Goal: Task Accomplishment & Management: Use online tool/utility

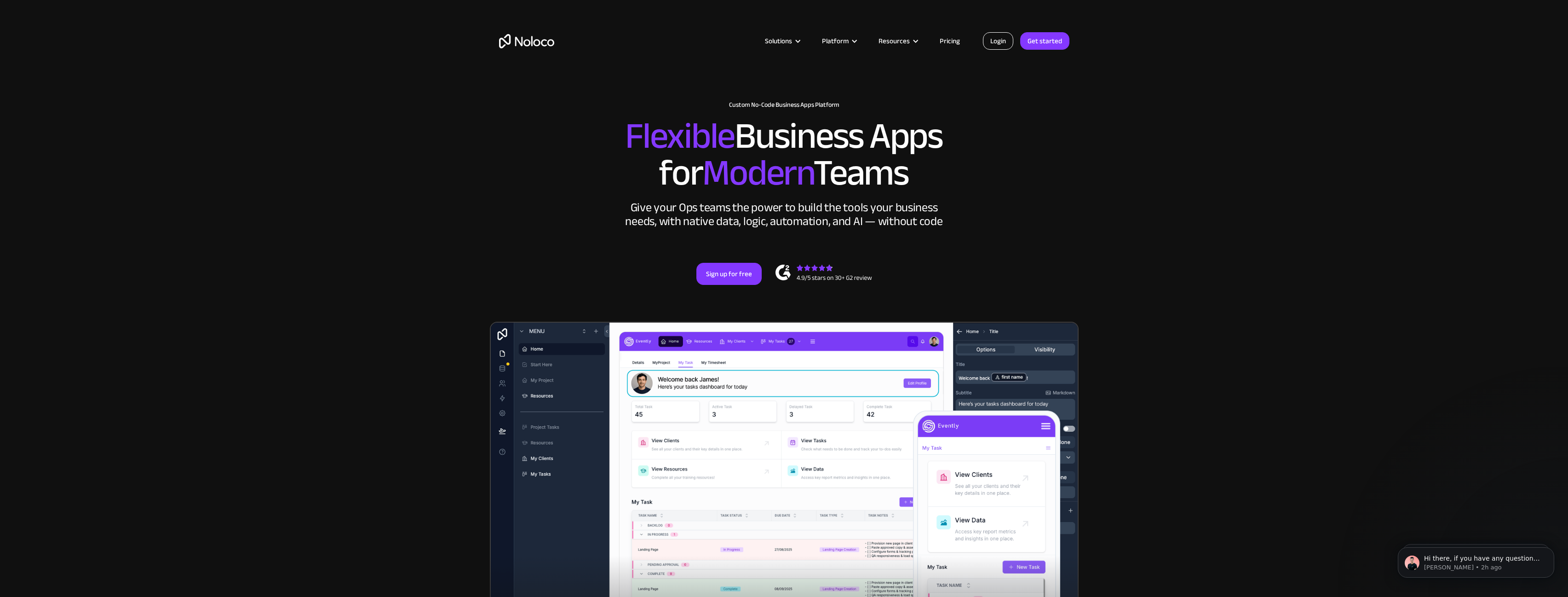
click at [999, 40] on link "Login" at bounding box center [998, 41] width 31 height 18
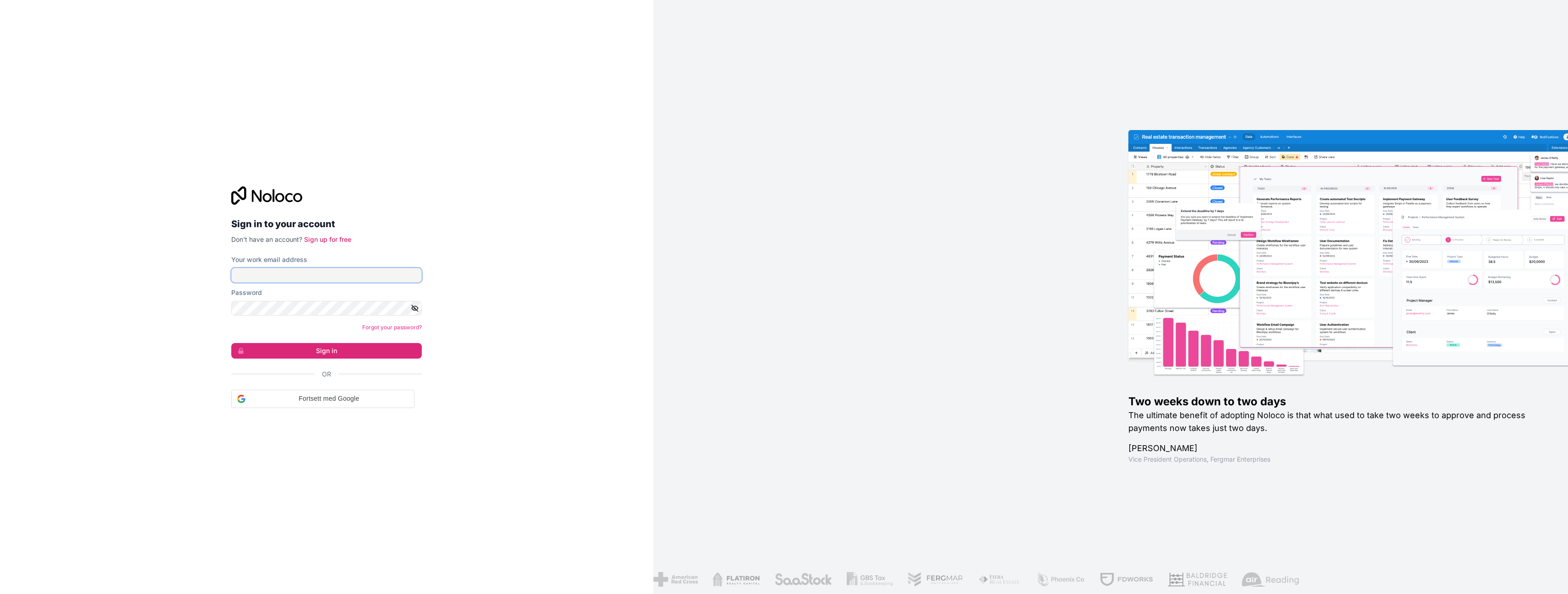
type input "[EMAIL_ADDRESS][DOMAIN_NAME]"
click at [284, 278] on input "[EMAIL_ADDRESS][DOMAIN_NAME]" at bounding box center [326, 275] width 191 height 15
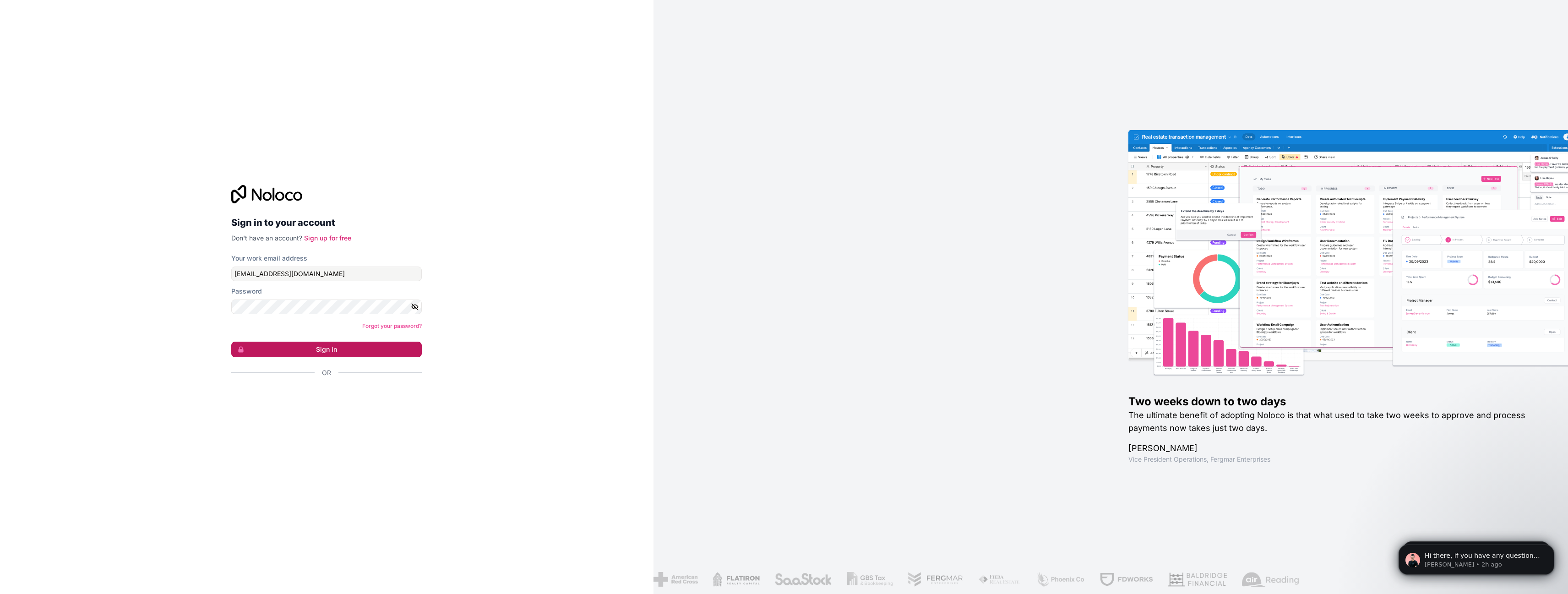
click at [315, 344] on button "Sign in" at bounding box center [326, 349] width 191 height 16
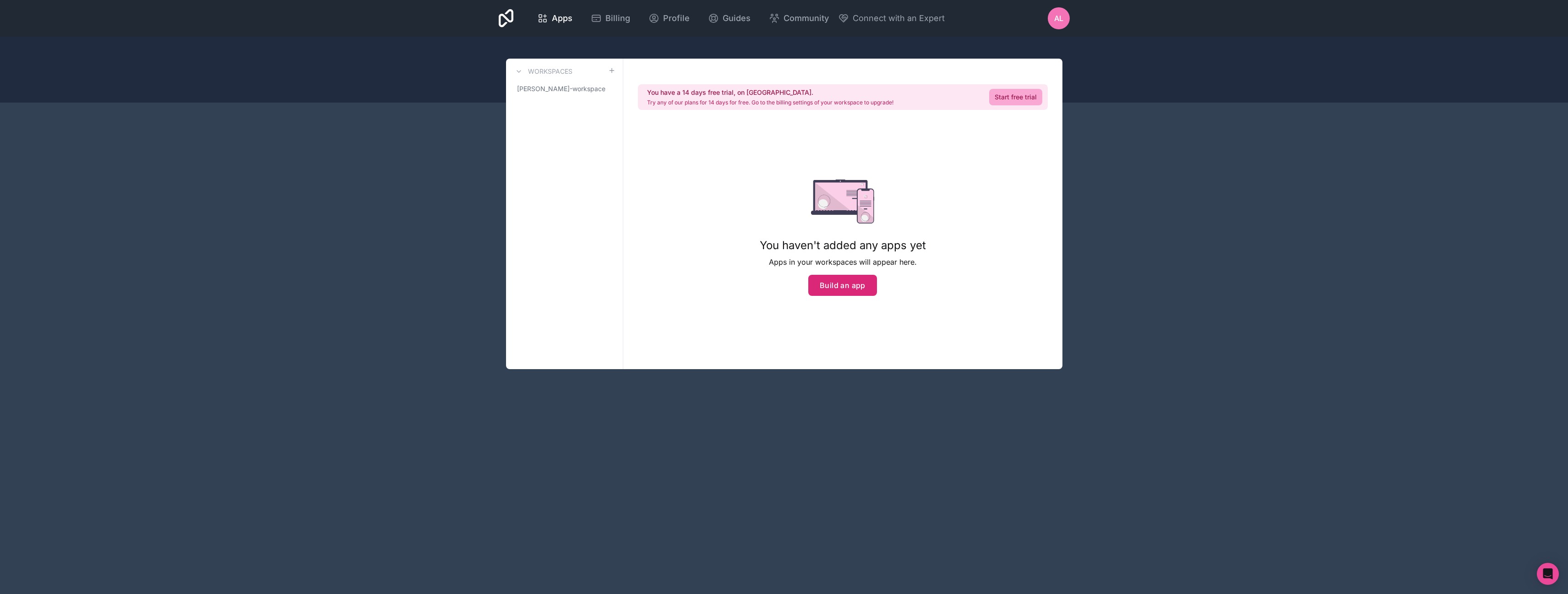
click at [842, 283] on button "Build an app" at bounding box center [842, 285] width 69 height 21
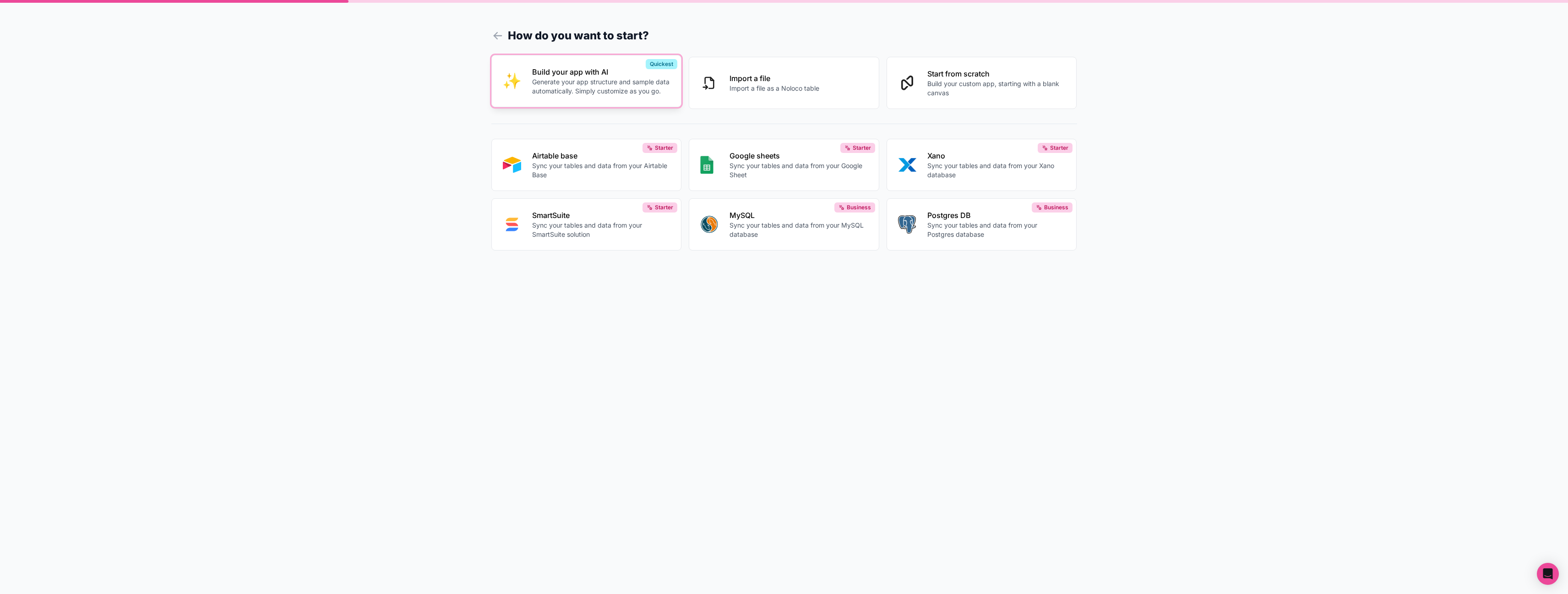
click at [661, 88] on p "Generate your app structure and sample data automatically. Simply customize as …" at bounding box center [601, 86] width 138 height 18
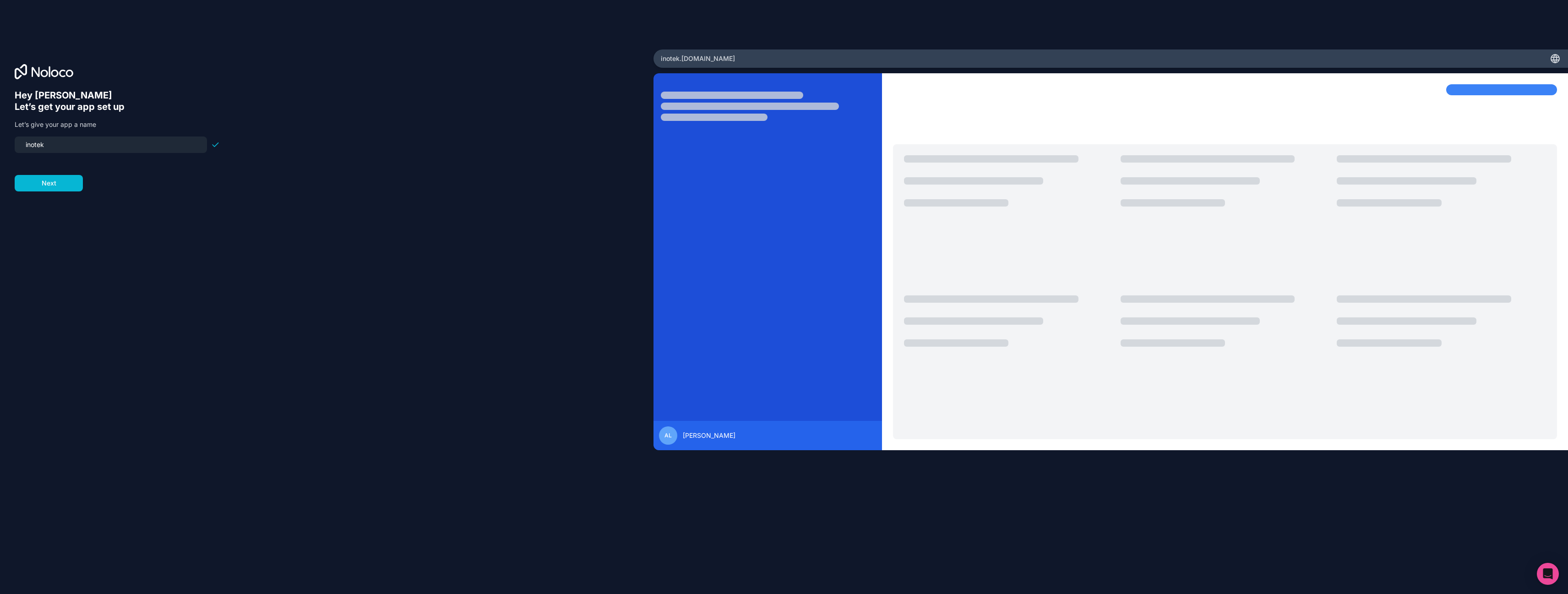
drag, startPoint x: 68, startPoint y: 150, endPoint x: 72, endPoint y: 143, distance: 8.1
click at [68, 150] on input "inotek" at bounding box center [111, 144] width 181 height 13
drag, startPoint x: 72, startPoint y: 143, endPoint x: -4, endPoint y: 139, distance: 76.1
click at [0, 139] on html "Hey [PERSON_NAME] 👋 Let’s get your app set up Let’s give your app a name inotek…" at bounding box center [784, 297] width 1568 height 594
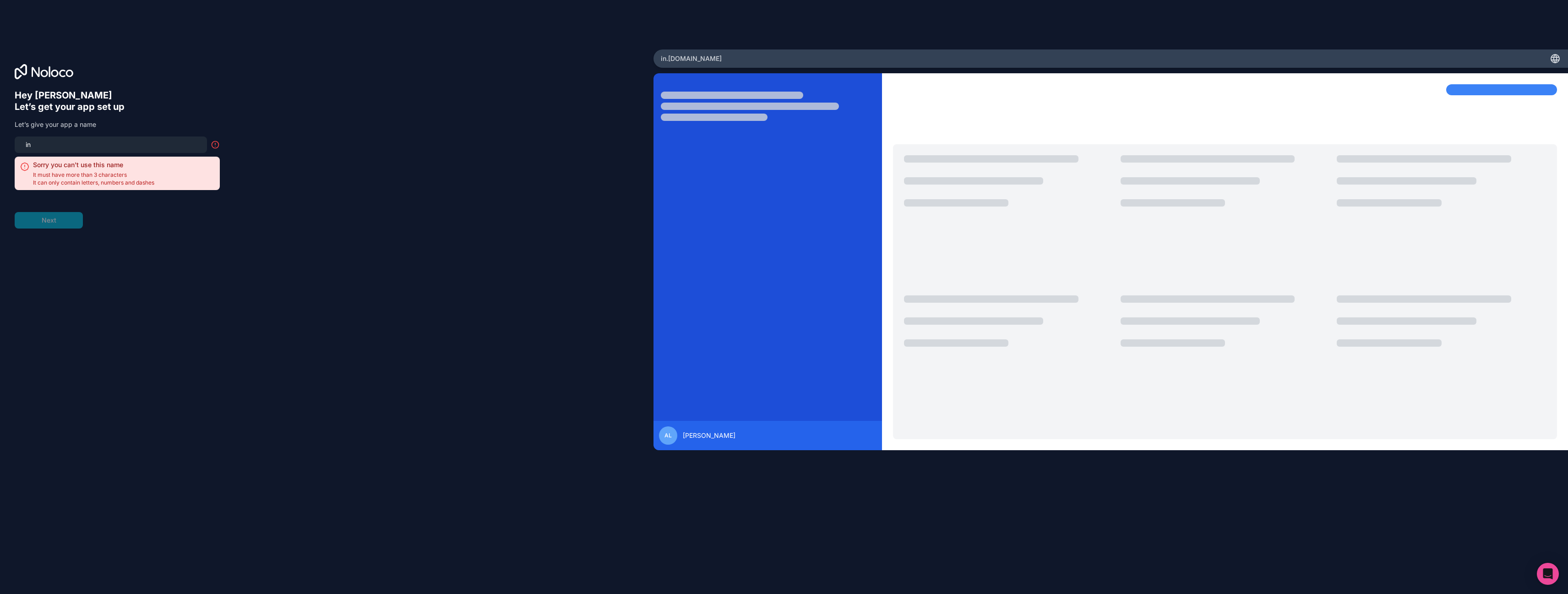
type input "i"
type input "inotek"
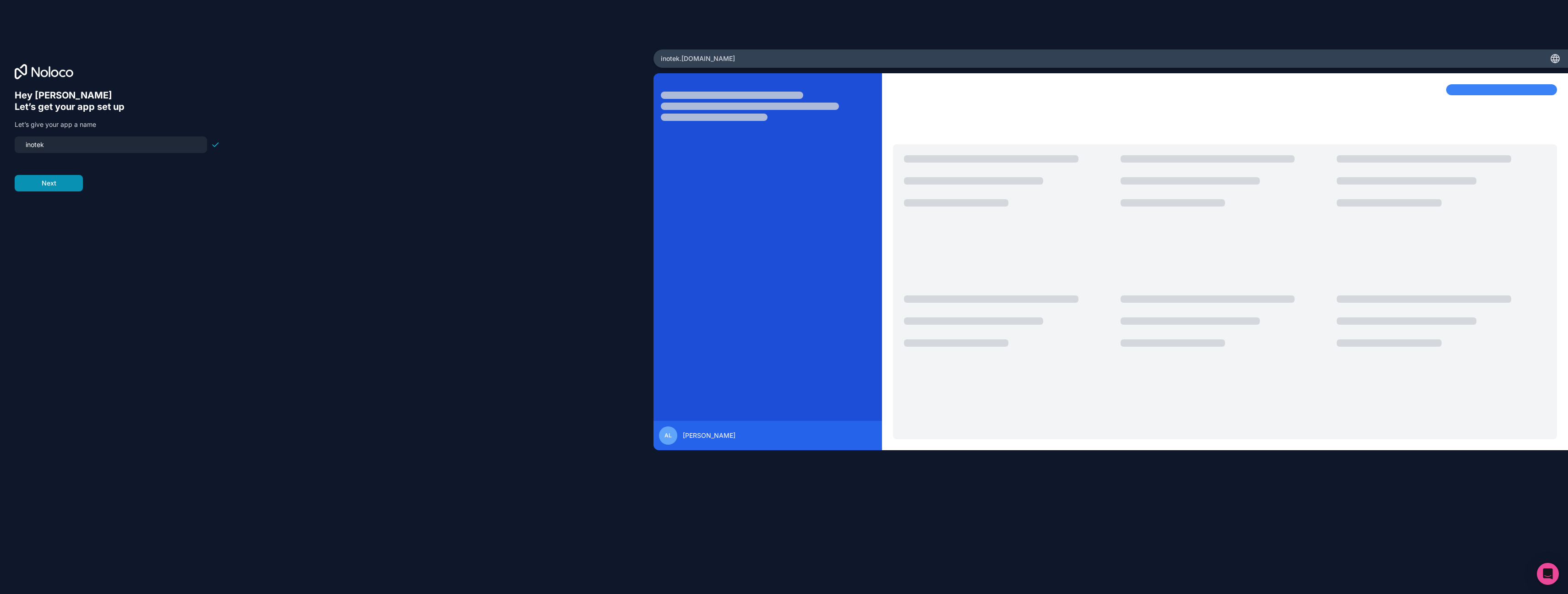
click at [71, 187] on button "Next" at bounding box center [49, 183] width 68 height 16
click at [75, 138] on span "__________" at bounding box center [73, 139] width 37 height 11
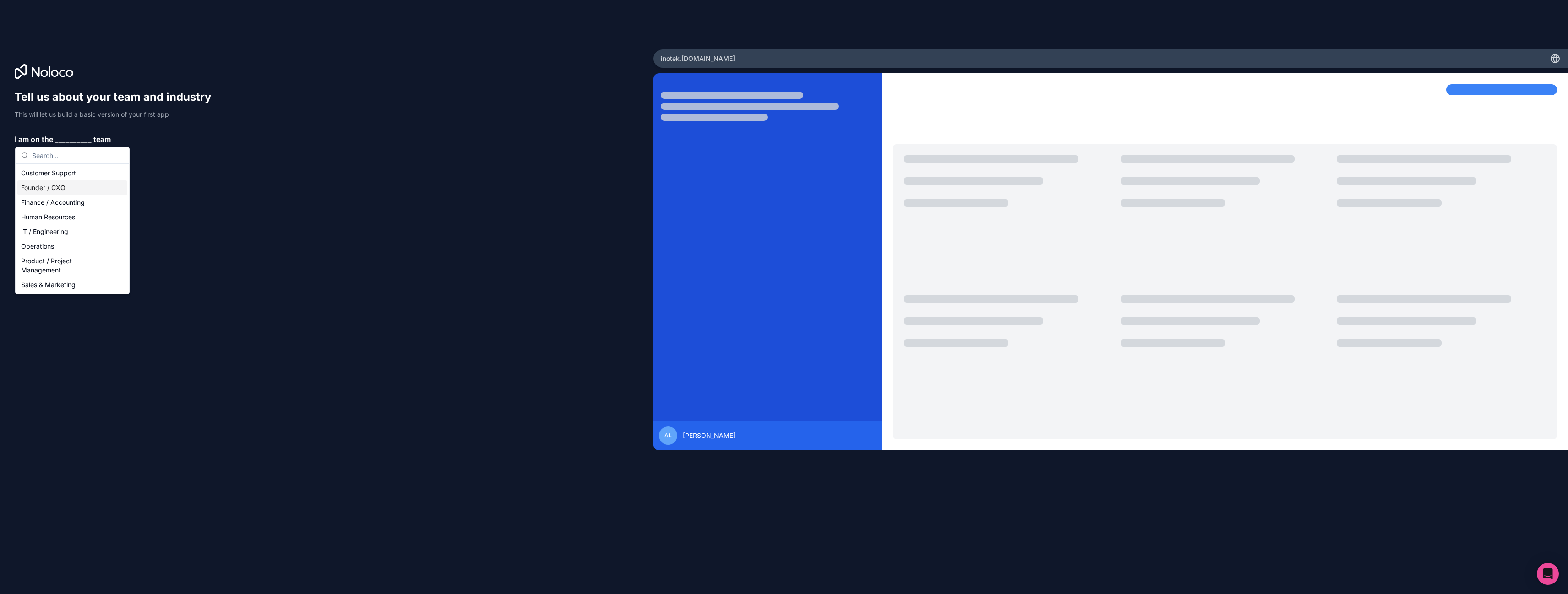
click at [62, 188] on div "Founder / CXO" at bounding box center [72, 187] width 110 height 15
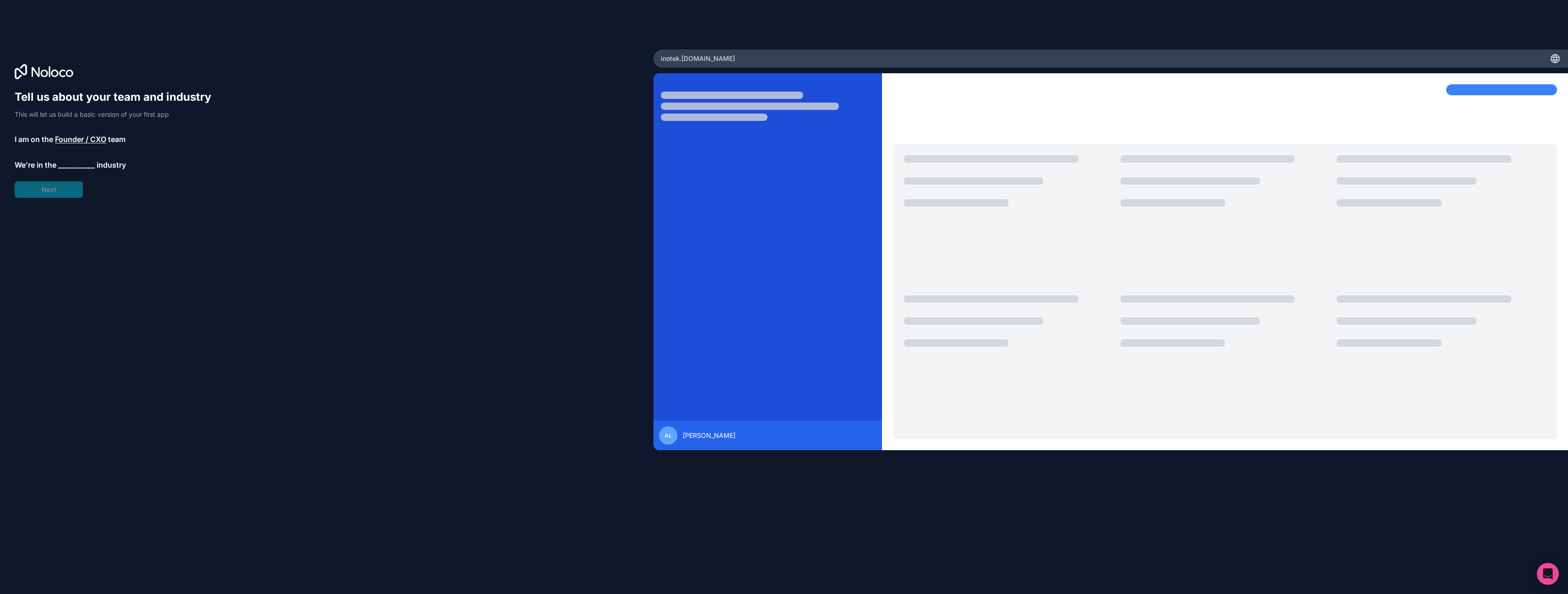
click at [66, 166] on span "__________" at bounding box center [77, 165] width 37 height 11
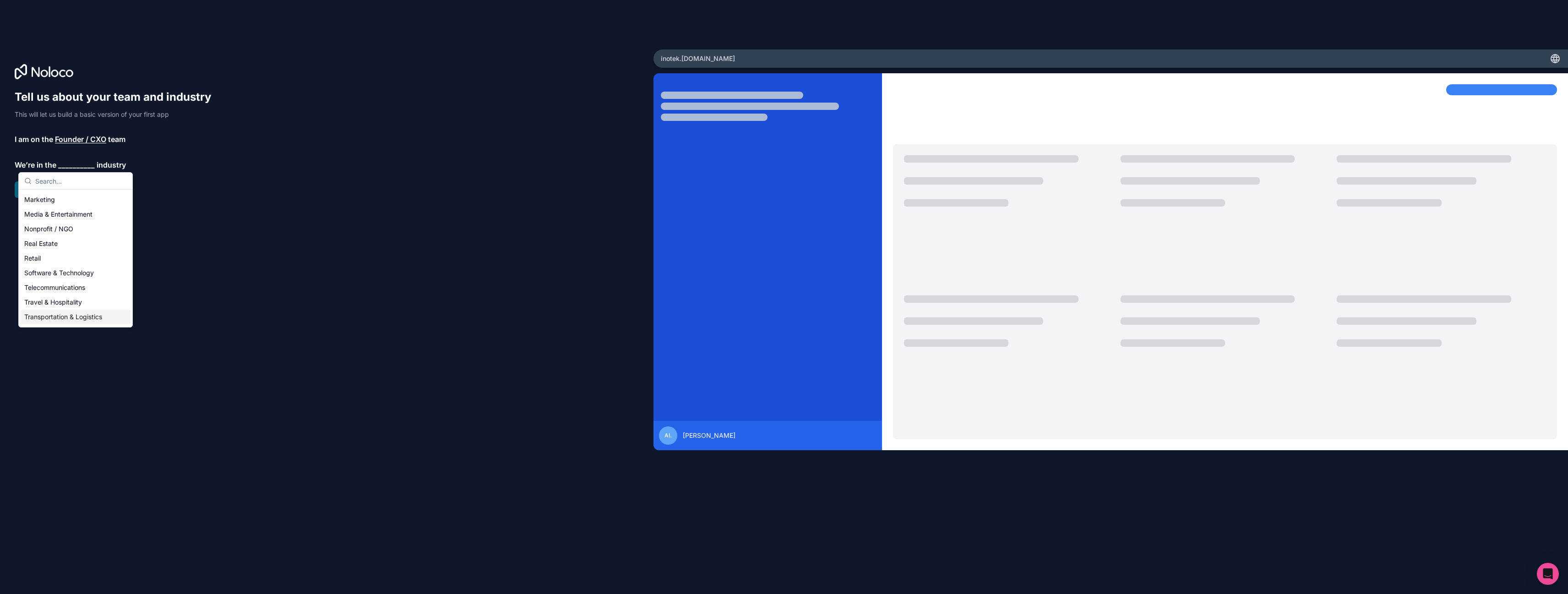
scroll to position [143, 0]
click at [51, 249] on div "Real Estate" at bounding box center [75, 246] width 110 height 15
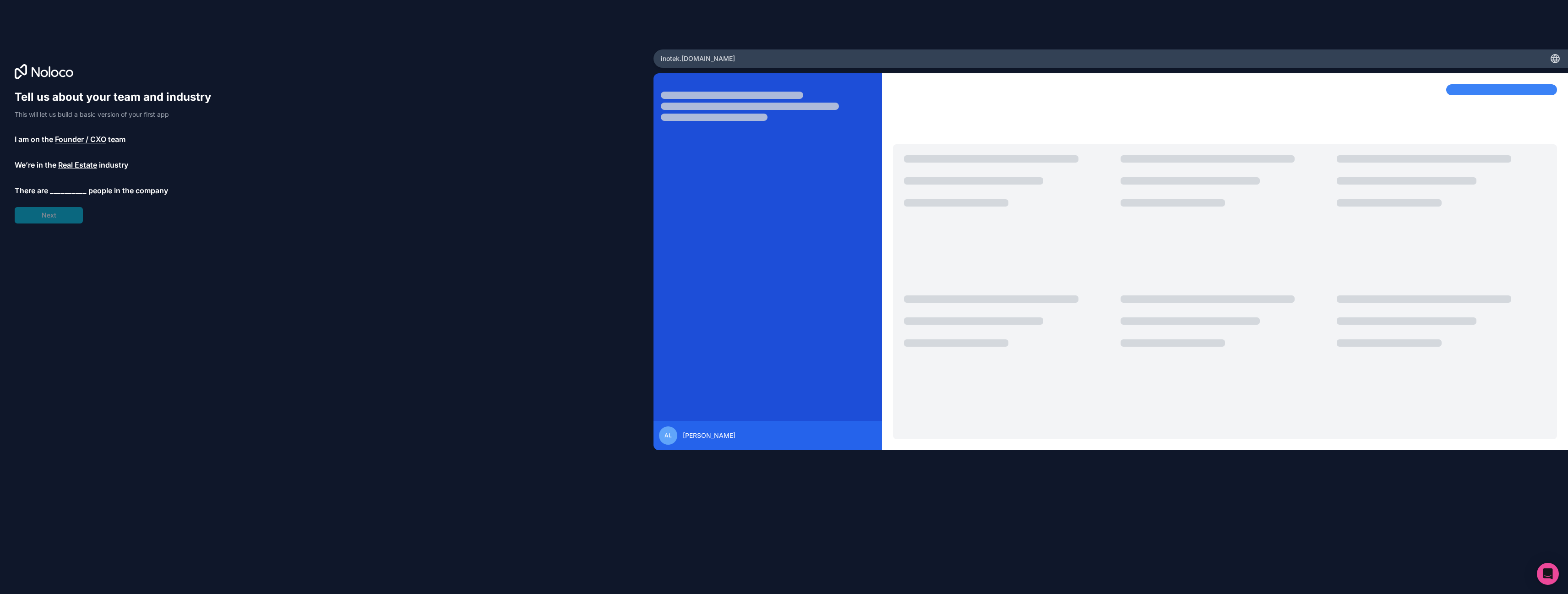
click at [63, 192] on span "__________" at bounding box center [68, 190] width 37 height 11
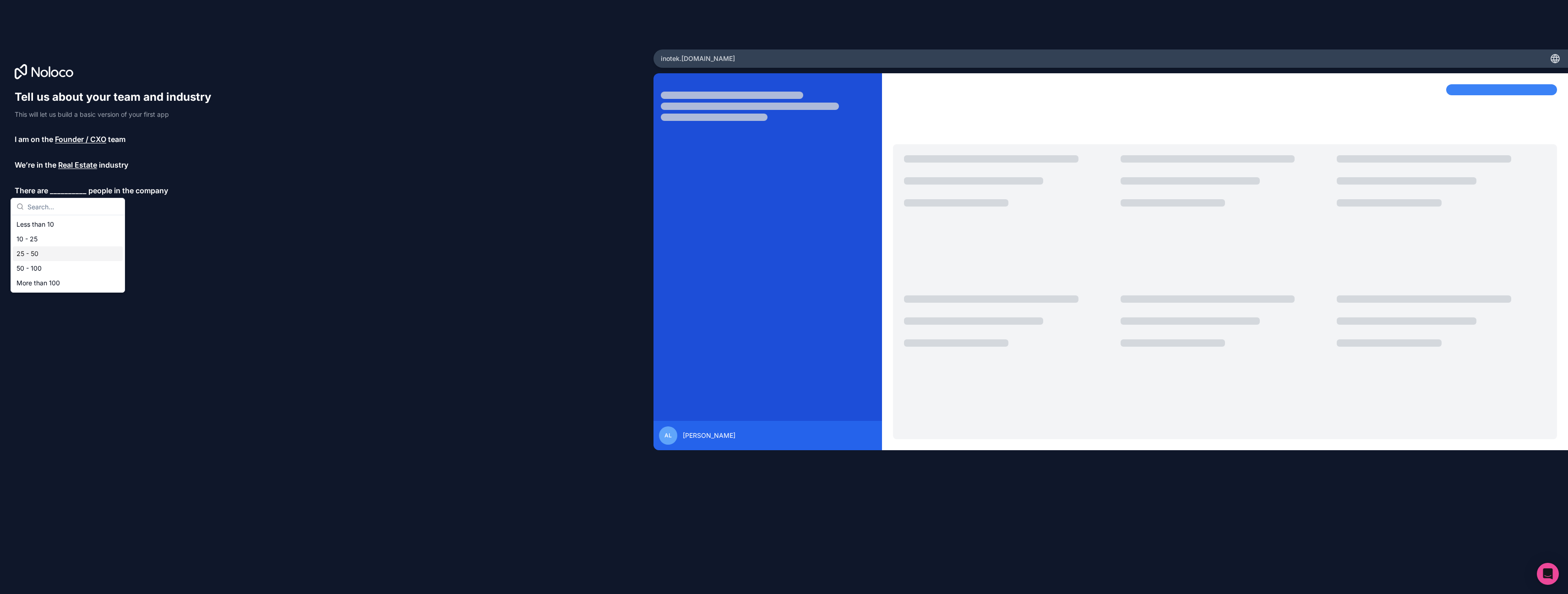
click at [33, 250] on div "25 - 50" at bounding box center [68, 254] width 110 height 15
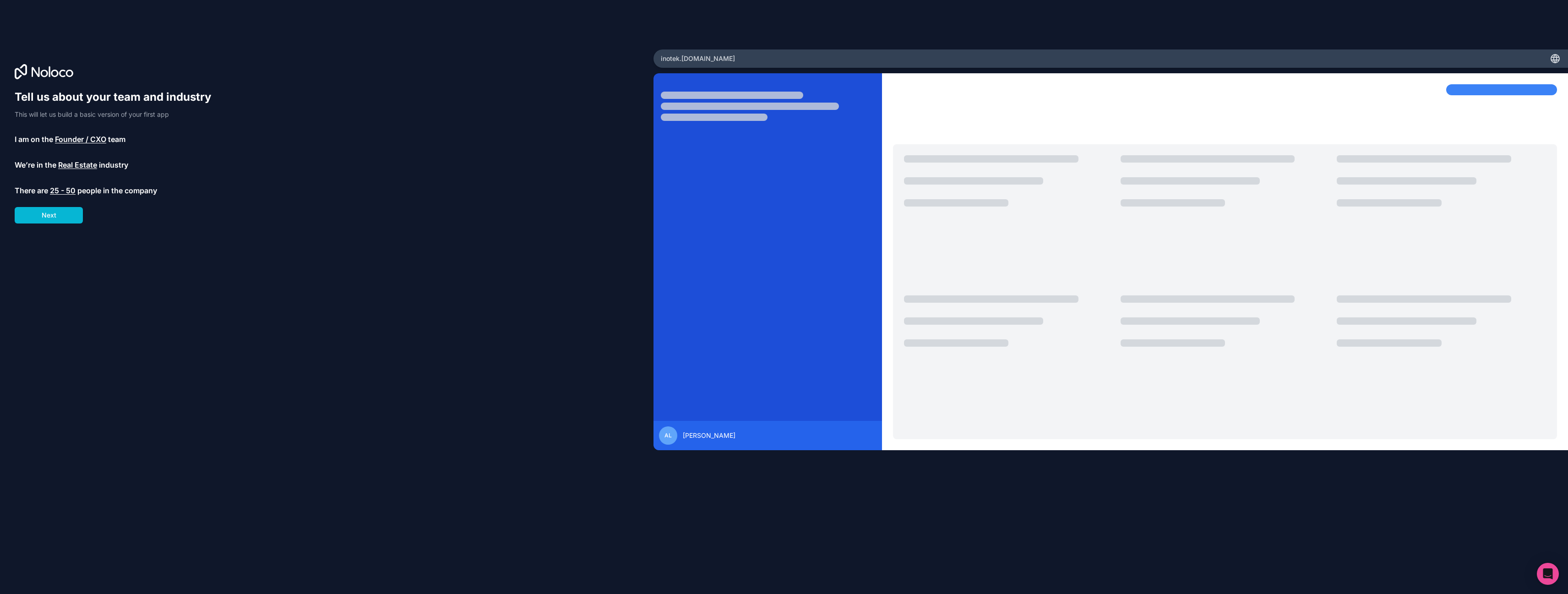
click at [57, 192] on span "25 - 50" at bounding box center [63, 190] width 26 height 11
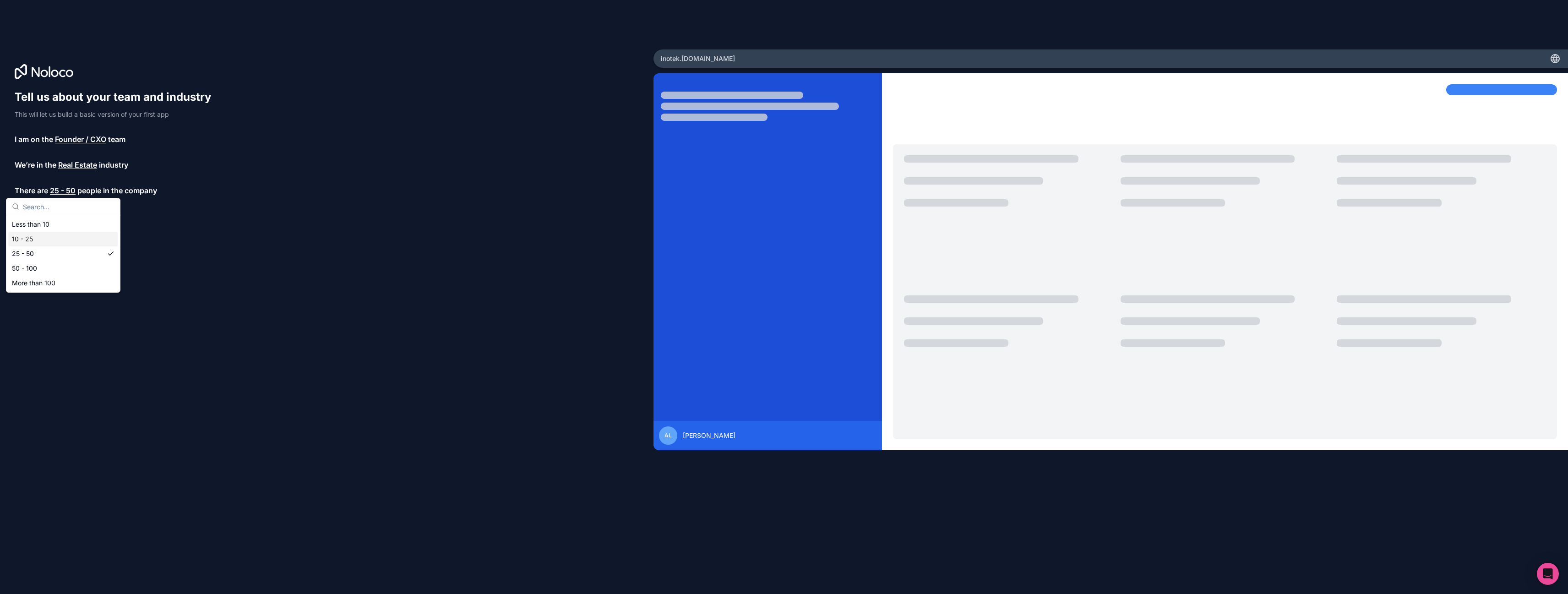
click at [30, 240] on div "10 - 25" at bounding box center [63, 239] width 110 height 15
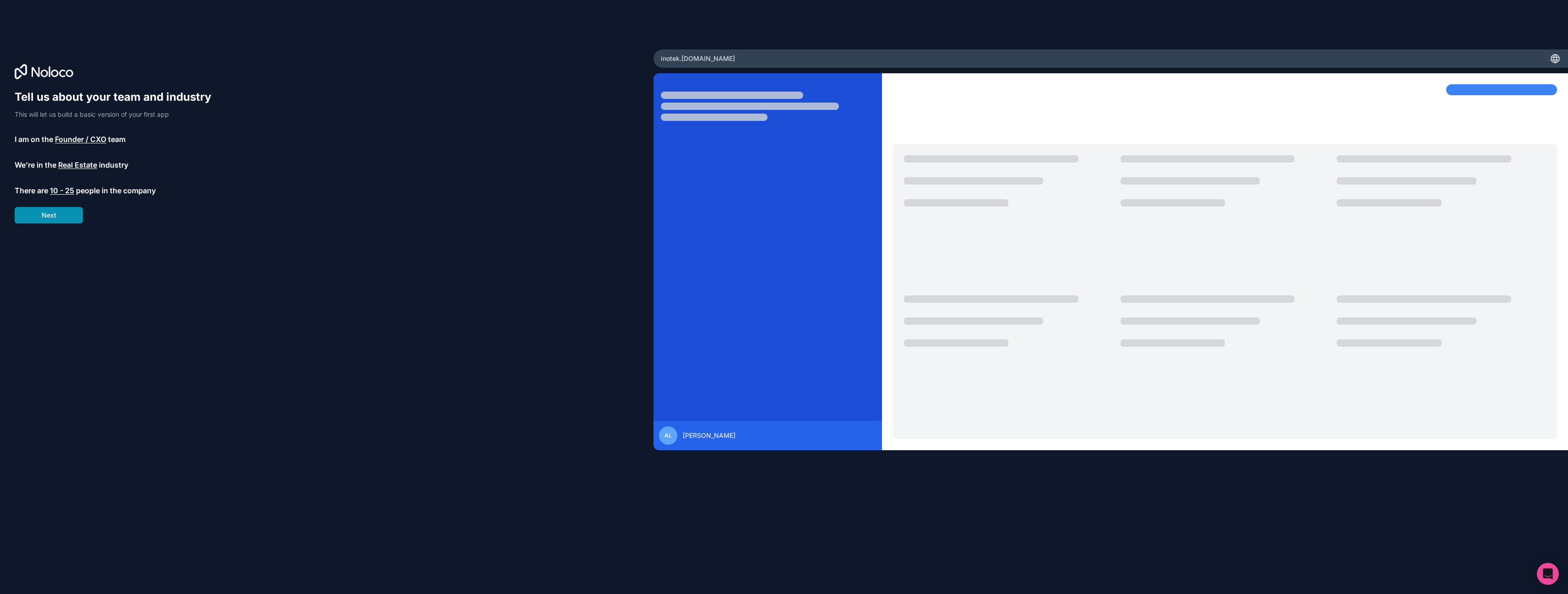
click at [55, 219] on button "Next" at bounding box center [49, 215] width 68 height 16
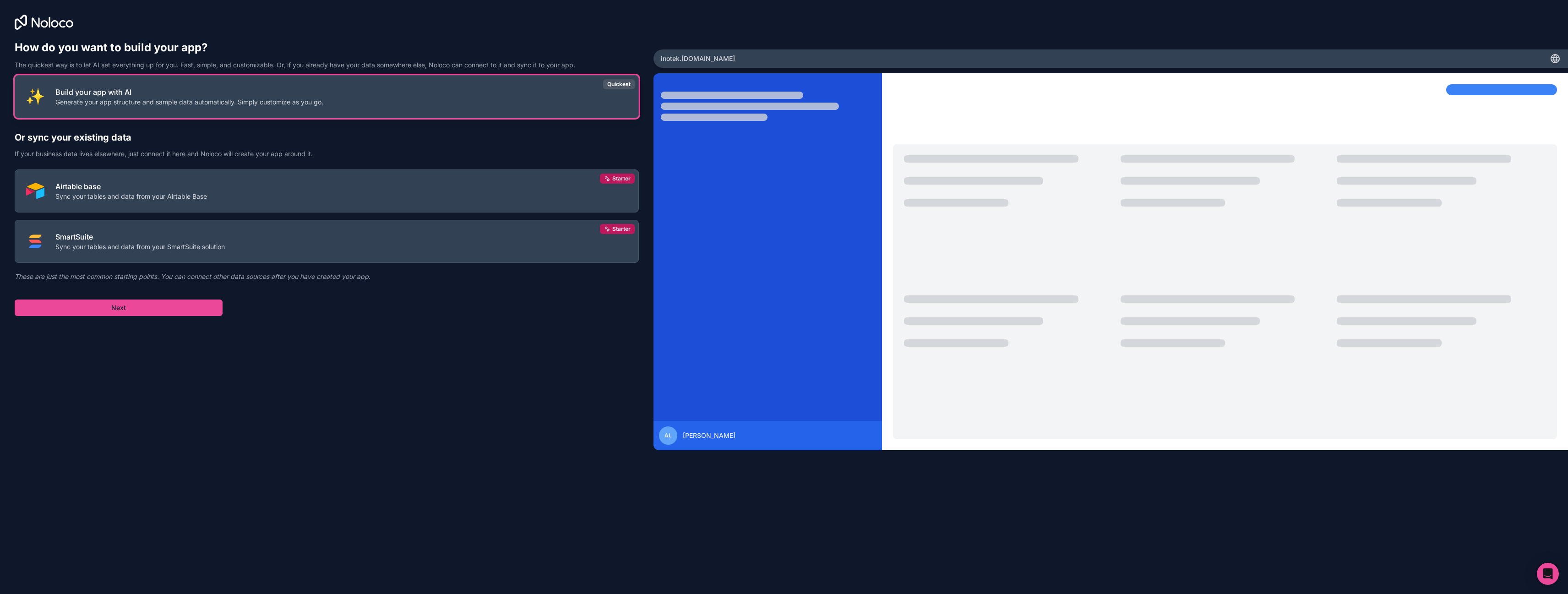
click at [125, 106] on p "Generate your app structure and sample data automatically. Simply customize as …" at bounding box center [189, 102] width 268 height 9
click at [111, 308] on button "Next" at bounding box center [119, 307] width 208 height 16
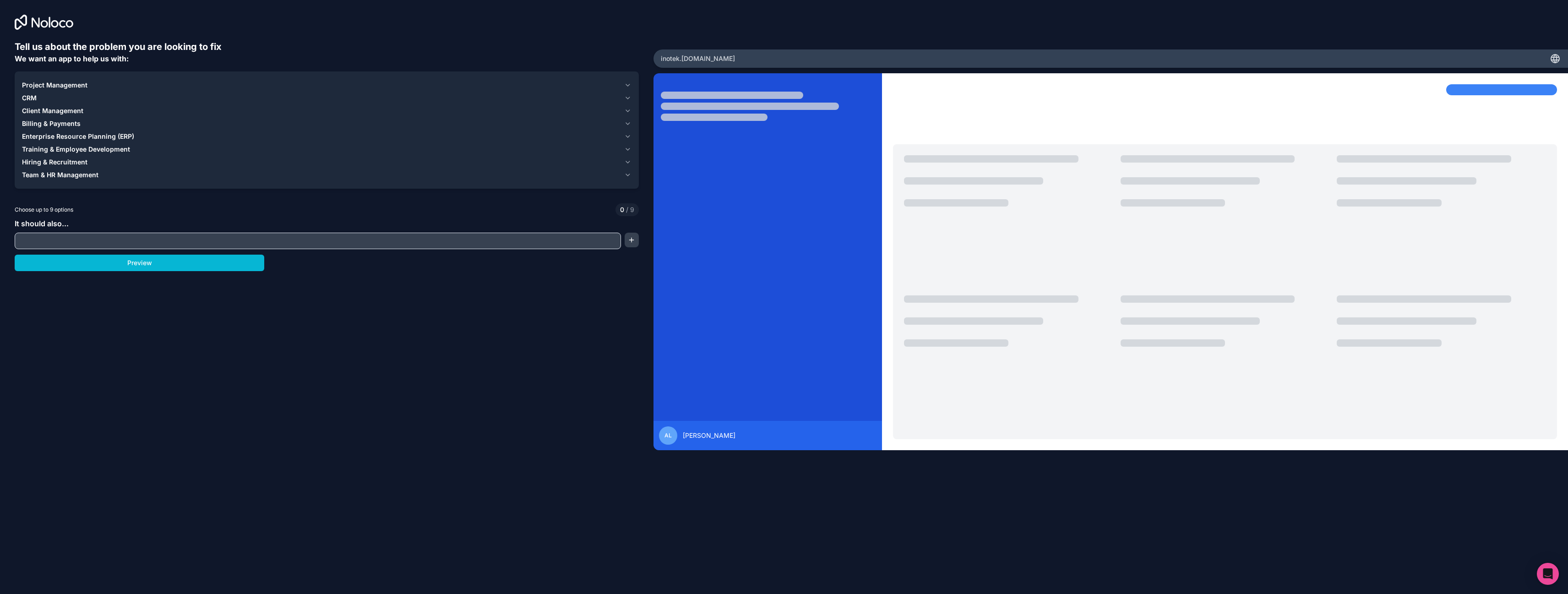
click at [72, 85] on span "Project Management" at bounding box center [55, 85] width 66 height 9
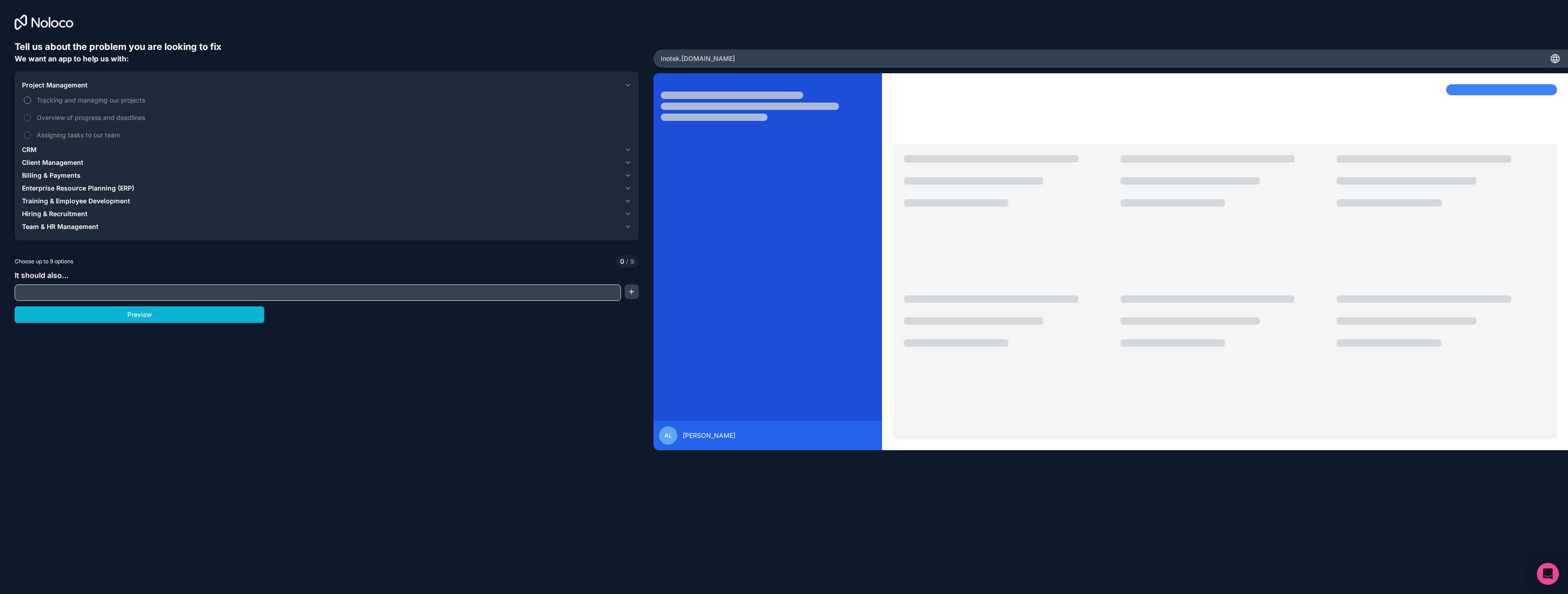
click at [79, 98] on span "Tracking and managing our projects" at bounding box center [333, 100] width 593 height 10
click at [31, 98] on button "Tracking and managing our projects" at bounding box center [27, 100] width 7 height 7
click at [77, 116] on span "Overview of progress and deadlines" at bounding box center [333, 117] width 593 height 10
click at [31, 116] on button "Overview of progress and deadlines" at bounding box center [27, 117] width 7 height 7
click at [75, 138] on span "Assigning tasks to our team" at bounding box center [333, 135] width 593 height 10
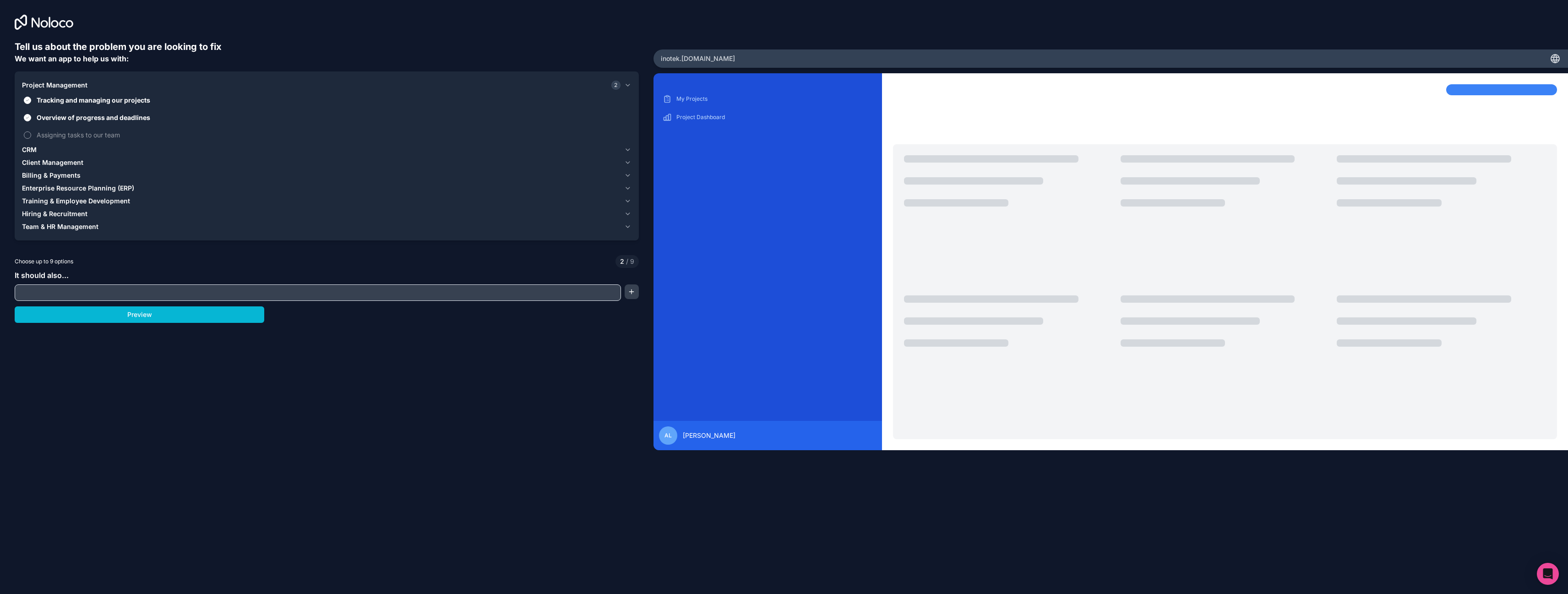
click at [31, 138] on button "Assigning tasks to our team" at bounding box center [27, 135] width 7 height 7
click at [58, 148] on div "CRM" at bounding box center [321, 149] width 598 height 9
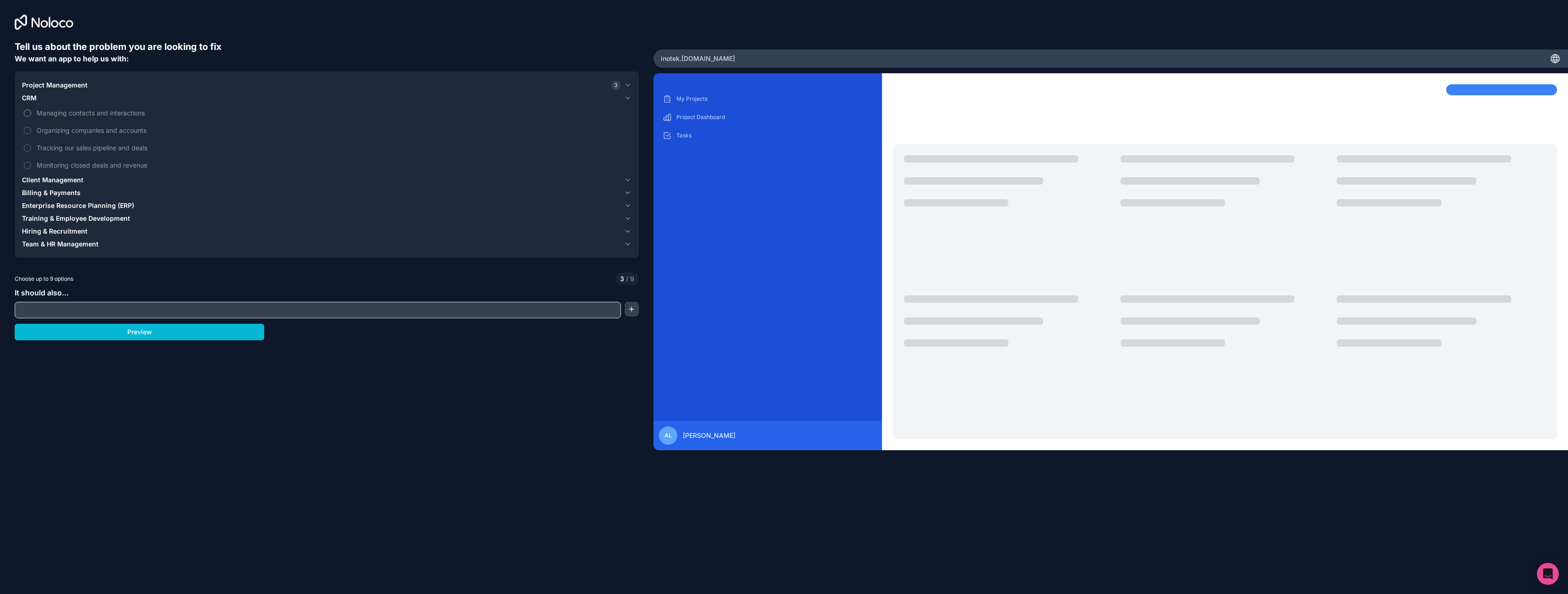
click at [75, 114] on span "Managing contacts and interactions" at bounding box center [333, 113] width 593 height 10
click at [31, 114] on button "Managing contacts and interactions" at bounding box center [27, 113] width 7 height 7
click at [71, 132] on span "Organizing companies and accounts" at bounding box center [333, 130] width 593 height 10
click at [31, 132] on button "Organizing companies and accounts" at bounding box center [27, 130] width 7 height 7
click at [66, 149] on span "Tracking our sales pipeline and deals" at bounding box center [333, 148] width 593 height 10
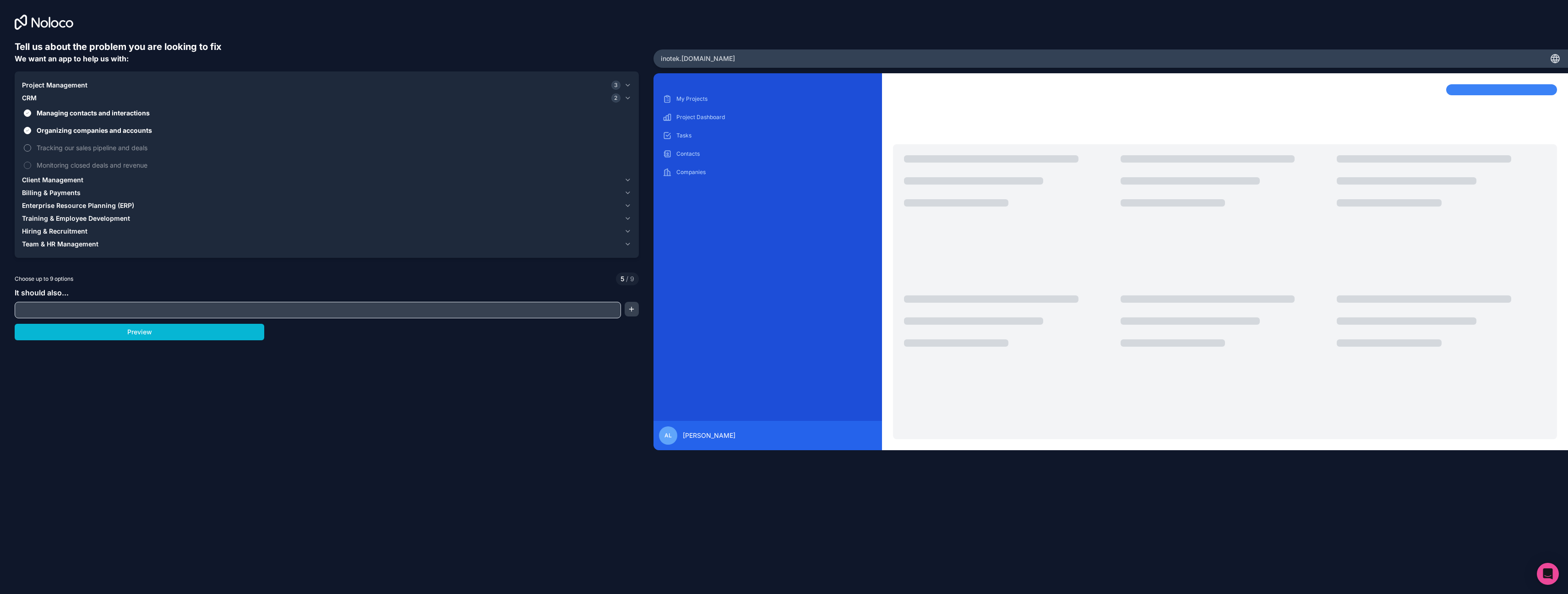
click at [31, 149] on button "Tracking our sales pipeline and deals" at bounding box center [27, 148] width 7 height 7
click at [65, 162] on span "Monitoring closed deals and revenue" at bounding box center [333, 165] width 593 height 10
click at [31, 162] on button "Monitoring closed deals and revenue" at bounding box center [27, 166] width 7 height 7
click at [56, 176] on span "Client Management" at bounding box center [52, 180] width 61 height 9
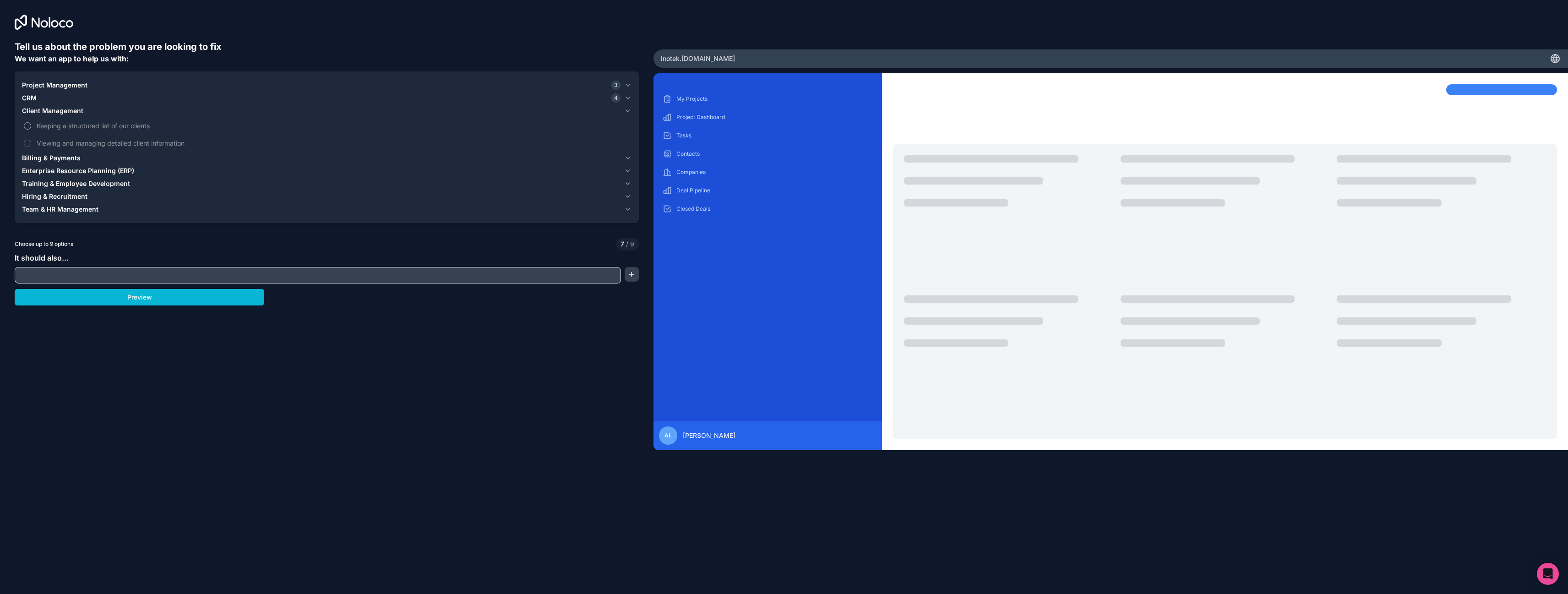
click at [61, 125] on span "Keeping a structured list of our clients" at bounding box center [333, 126] width 593 height 10
click at [31, 125] on button "Keeping a structured list of our clients" at bounding box center [27, 126] width 7 height 7
click at [60, 142] on span "Viewing and managing detailed client information" at bounding box center [333, 143] width 593 height 10
click at [31, 142] on button "Viewing and managing detailed client information" at bounding box center [27, 143] width 7 height 7
click at [58, 156] on span "Billing & Payments" at bounding box center [51, 158] width 58 height 9
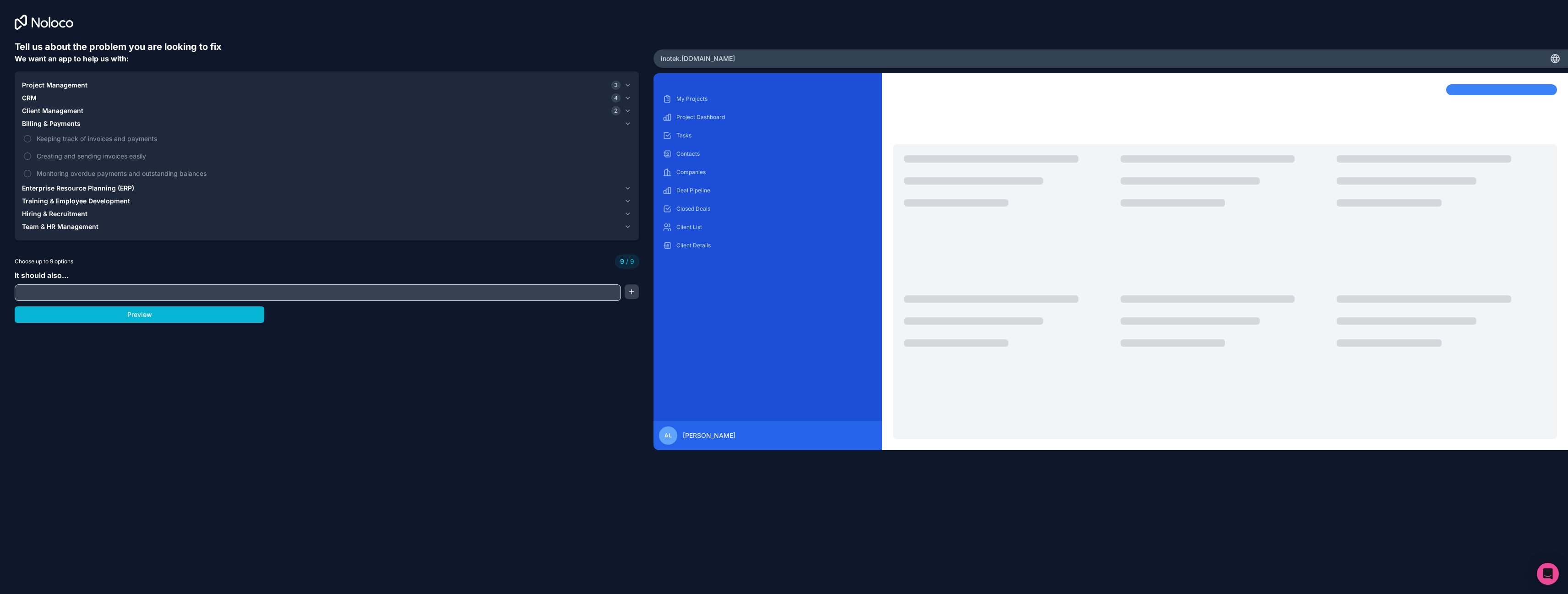
click at [60, 194] on button "Enterprise Resource Planning (ERP)" at bounding box center [326, 188] width 609 height 13
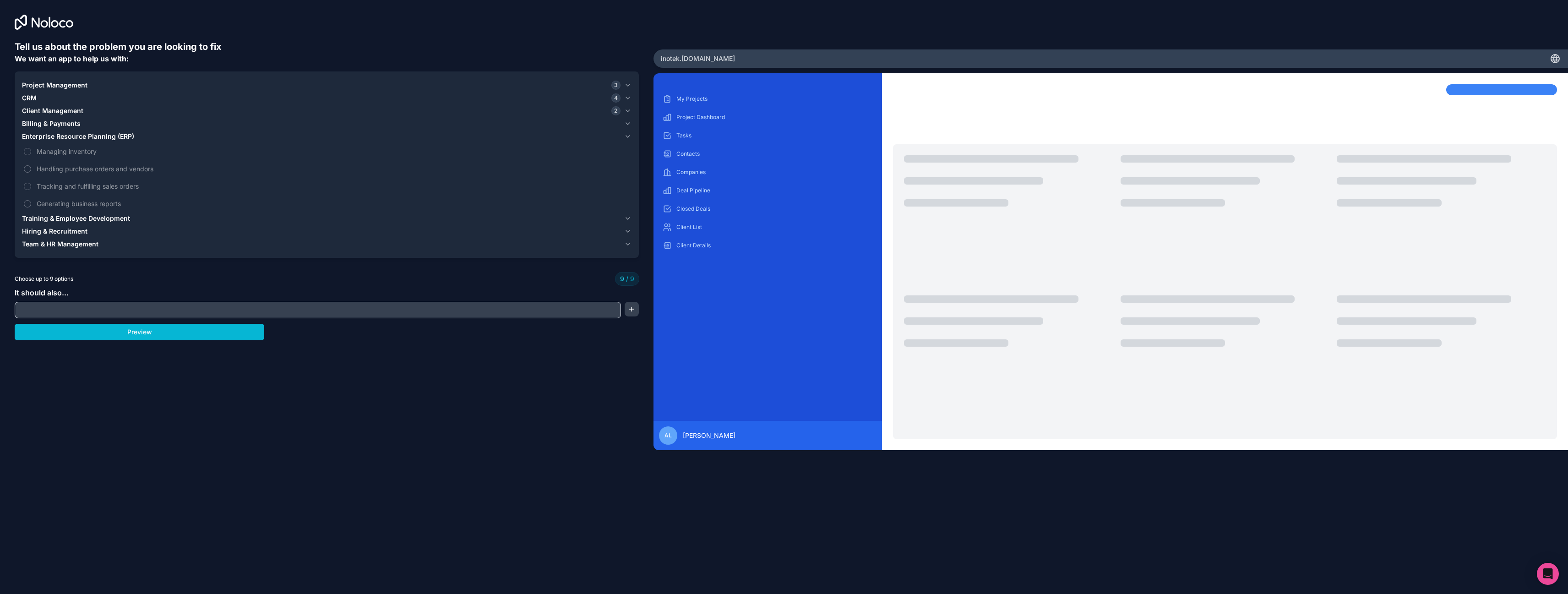
click at [61, 216] on span "Training & Employee Development" at bounding box center [76, 218] width 108 height 9
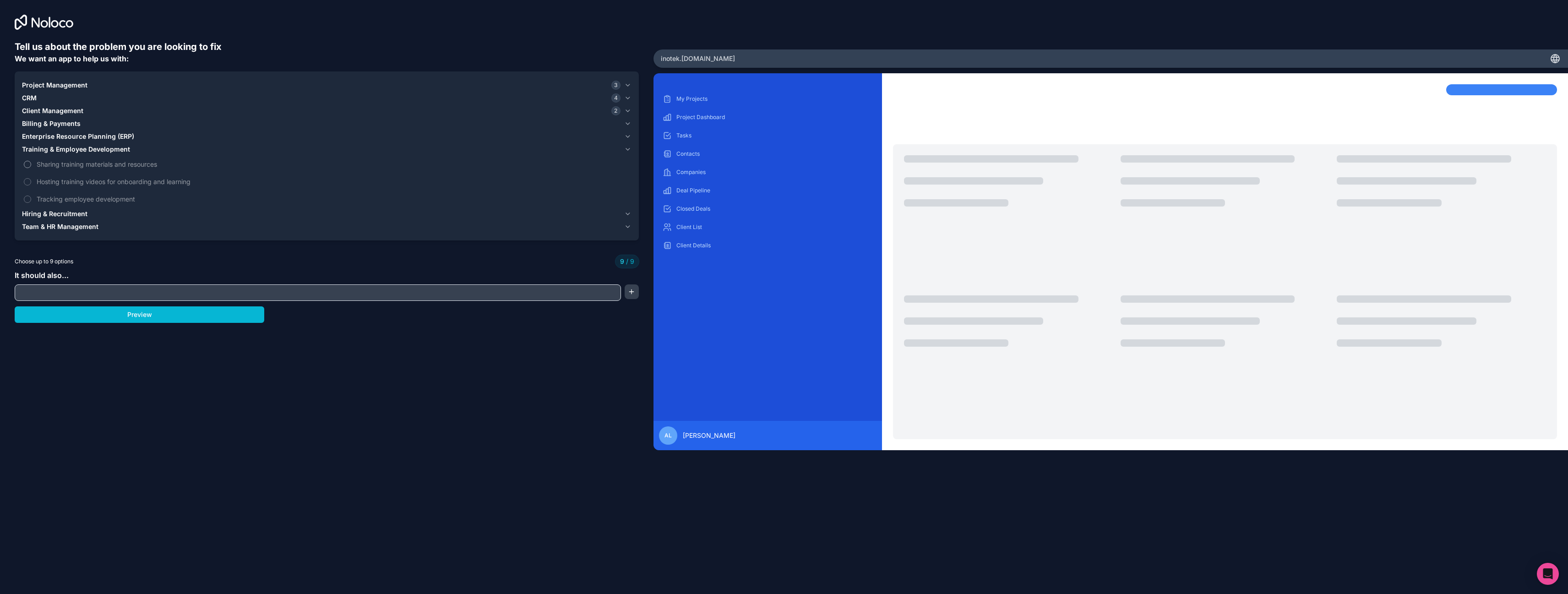
click at [64, 164] on span "Sharing training materials and resources" at bounding box center [333, 164] width 593 height 10
click at [66, 186] on span "Hosting training videos for onboarding and learning" at bounding box center [333, 181] width 593 height 10
click at [63, 201] on span "Tracking employee development" at bounding box center [333, 199] width 593 height 10
click at [33, 164] on label "Sharing training materials and resources" at bounding box center [326, 164] width 609 height 17
click at [55, 164] on span "Sharing training materials and resources" at bounding box center [333, 164] width 593 height 10
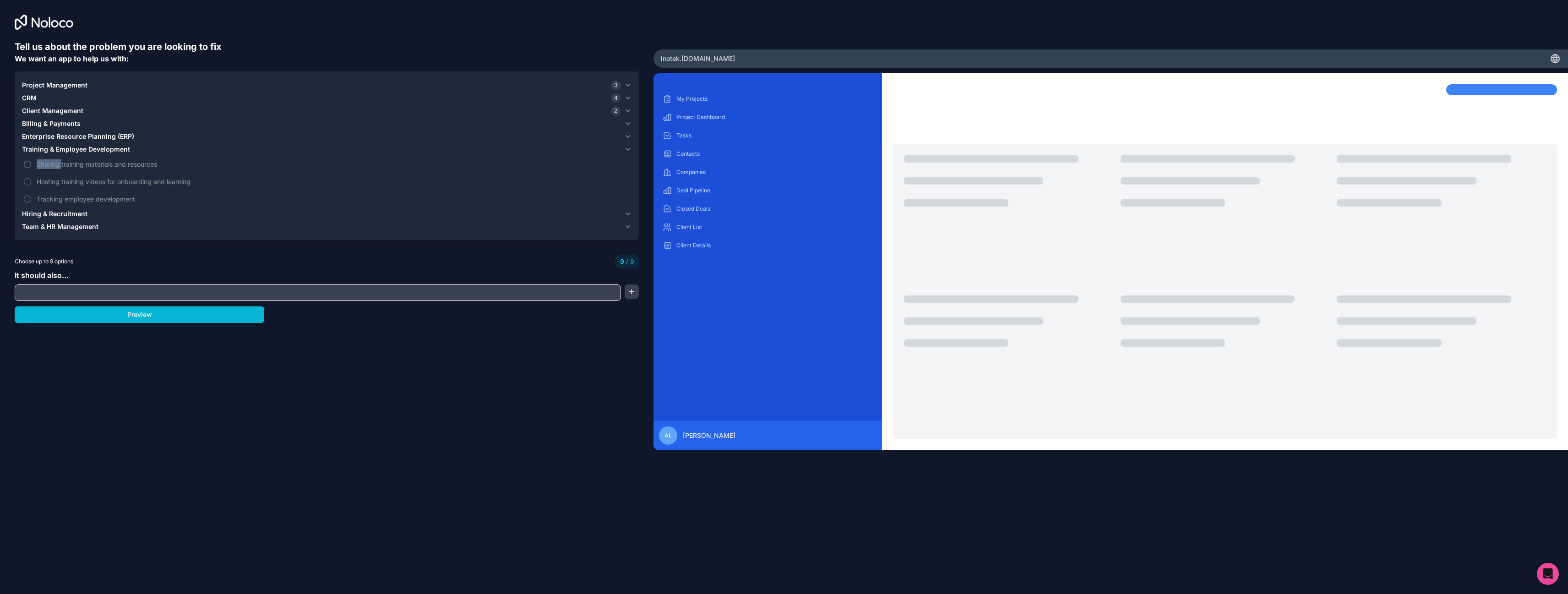
click at [55, 164] on span "Sharing training materials and resources" at bounding box center [333, 164] width 593 height 10
click at [57, 153] on span "Training & Employee Development" at bounding box center [76, 149] width 108 height 9
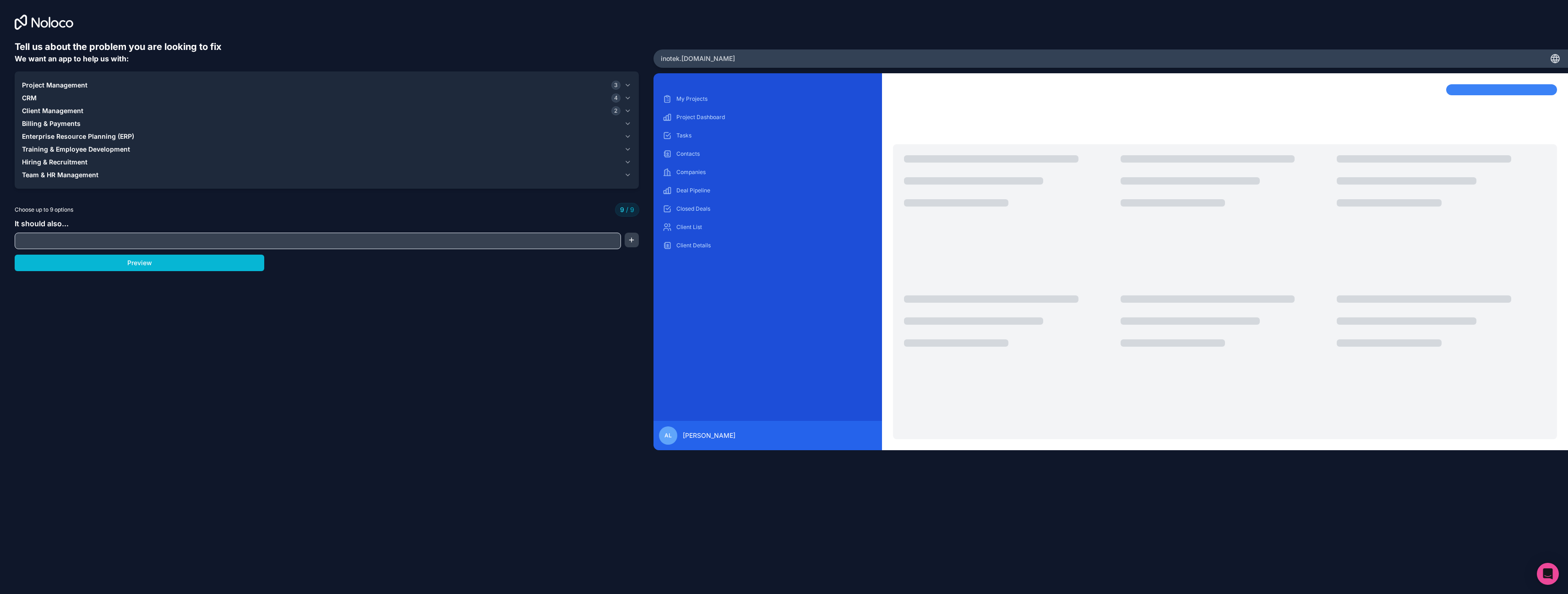
click at [63, 136] on span "Enterprise Resource Planning (ERP)" at bounding box center [78, 136] width 112 height 9
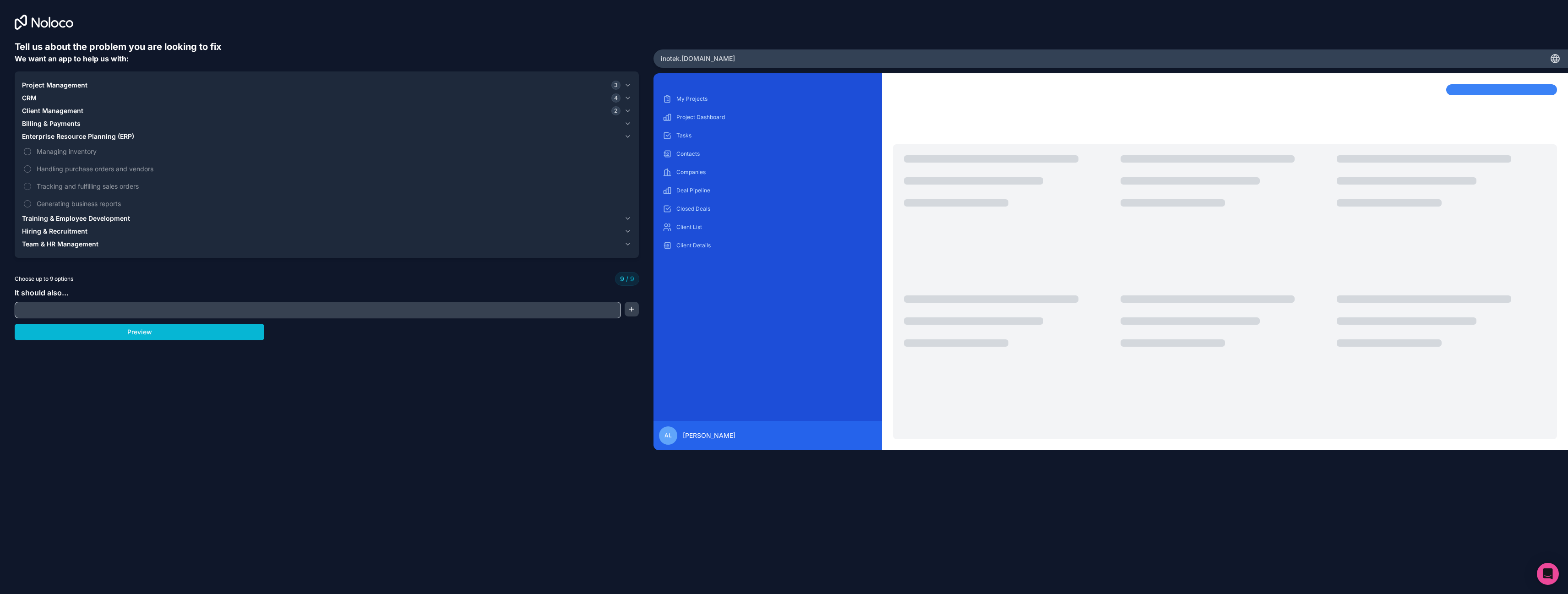
click at [57, 151] on span "Managing inventory" at bounding box center [333, 152] width 593 height 10
click at [62, 138] on span "Enterprise Resource Planning (ERP)" at bounding box center [78, 136] width 112 height 9
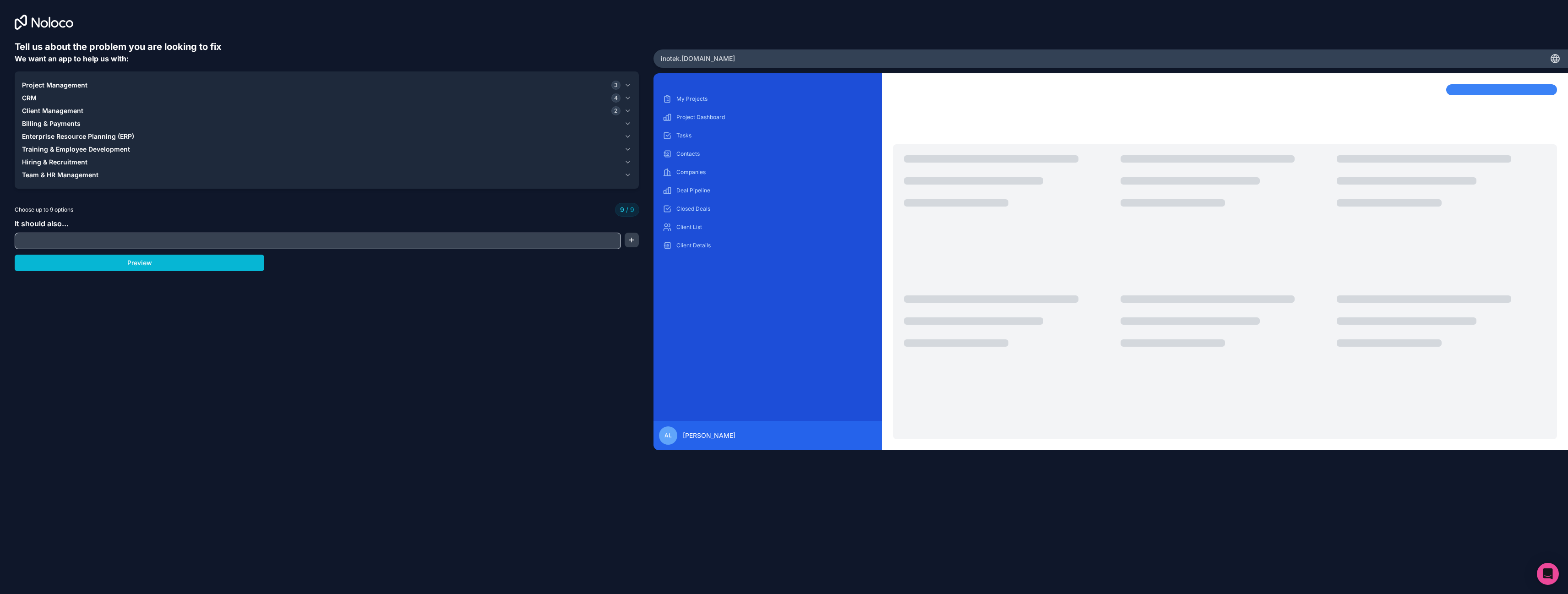
click at [65, 240] on input "text" at bounding box center [318, 240] width 602 height 13
click at [57, 108] on span "Client Management" at bounding box center [52, 111] width 61 height 9
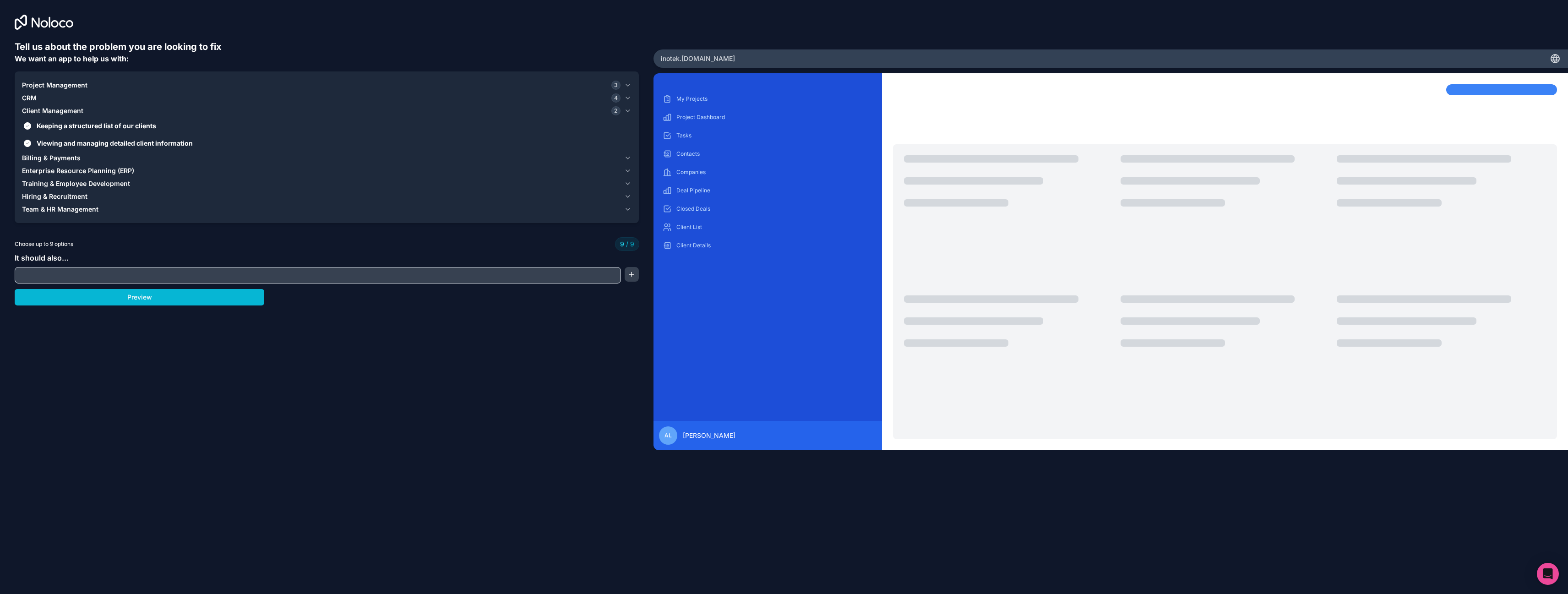
click at [57, 108] on span "Client Management" at bounding box center [52, 111] width 61 height 9
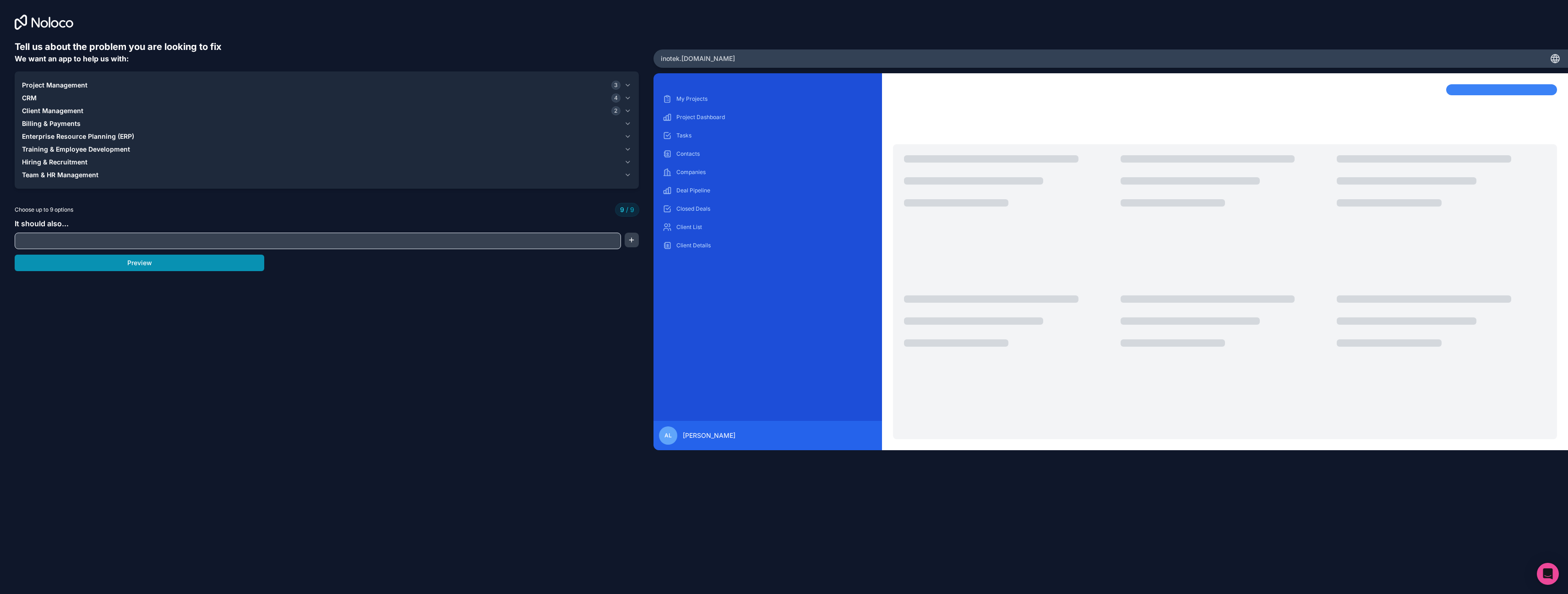
click at [113, 265] on button "Preview" at bounding box center [139, 262] width 250 height 16
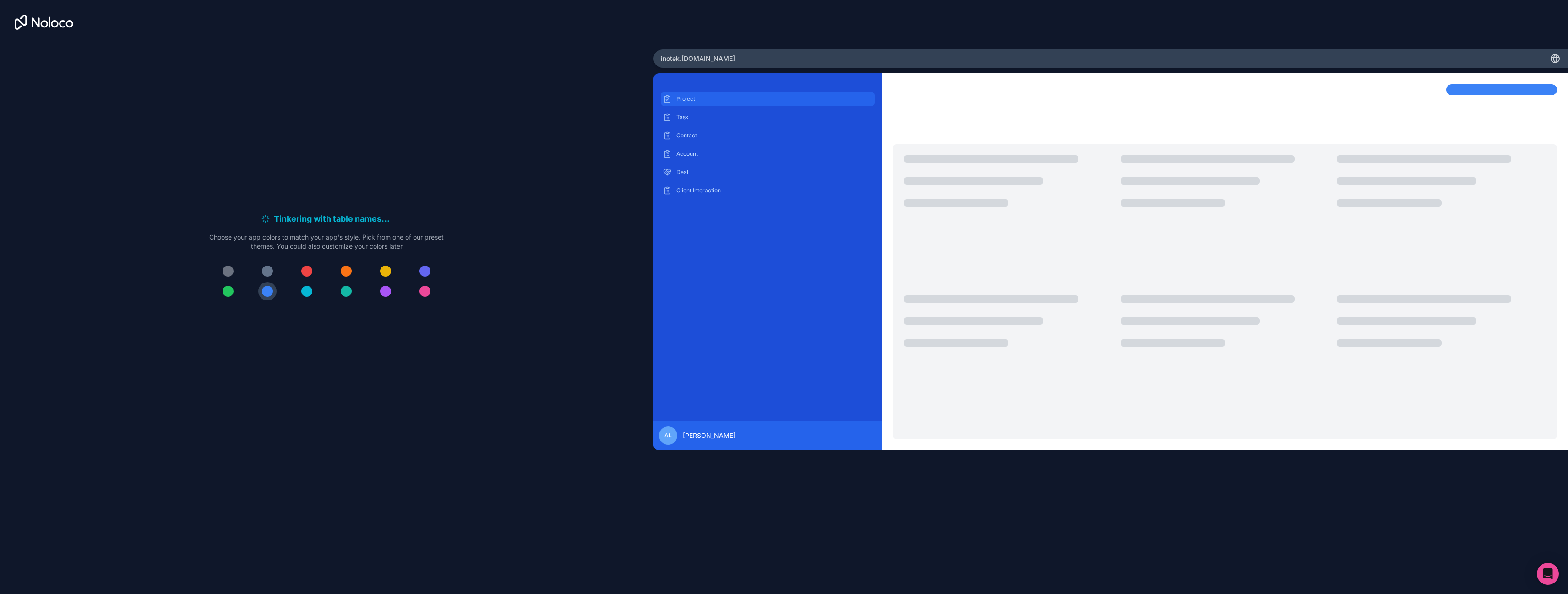
click at [709, 99] on p "Project" at bounding box center [774, 99] width 197 height 7
click at [704, 116] on p "Task" at bounding box center [774, 117] width 197 height 7
click at [698, 132] on p "Contact" at bounding box center [774, 136] width 197 height 7
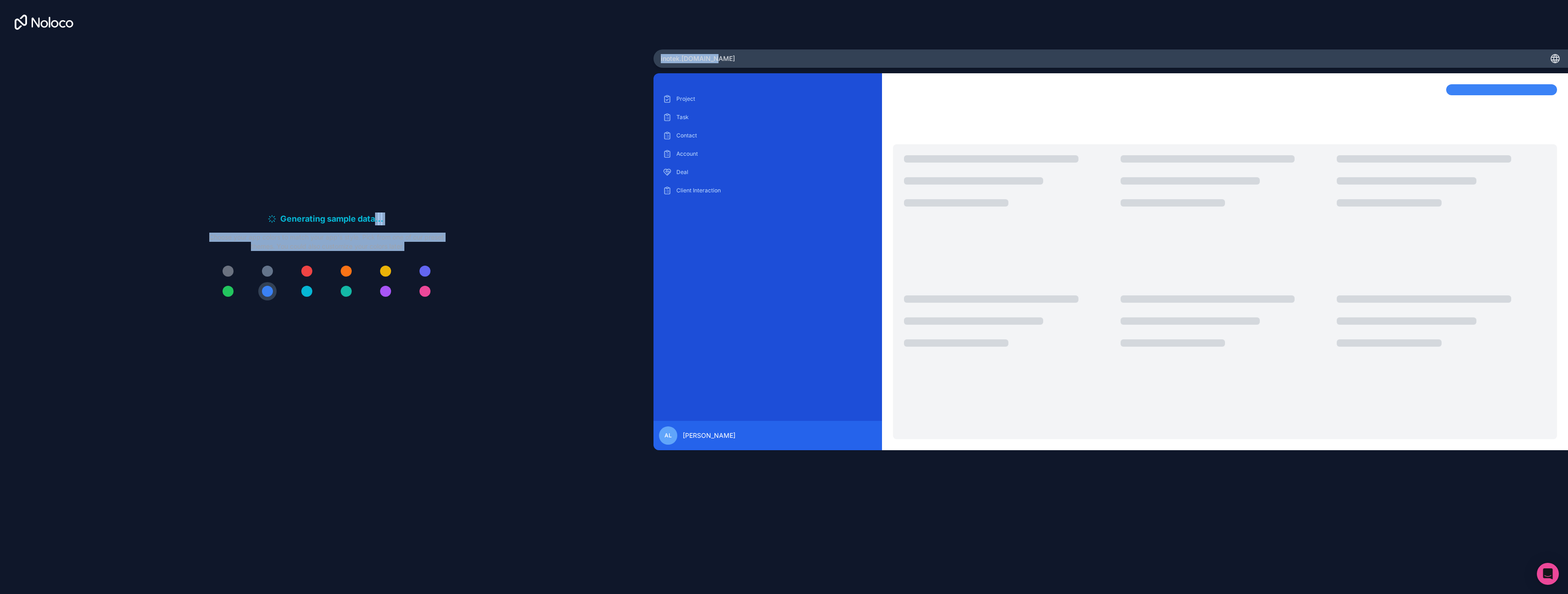
drag, startPoint x: 720, startPoint y: 57, endPoint x: 616, endPoint y: 53, distance: 104.1
click at [616, 53] on div "Generating sample data . . . Meanwhile, let's personalize it! Choose your app c…" at bounding box center [784, 297] width 1568 height 594
click at [530, 102] on div "Generating sample data . . . Meanwhile, let's personalize it! Choose your app c…" at bounding box center [326, 260] width 624 height 440
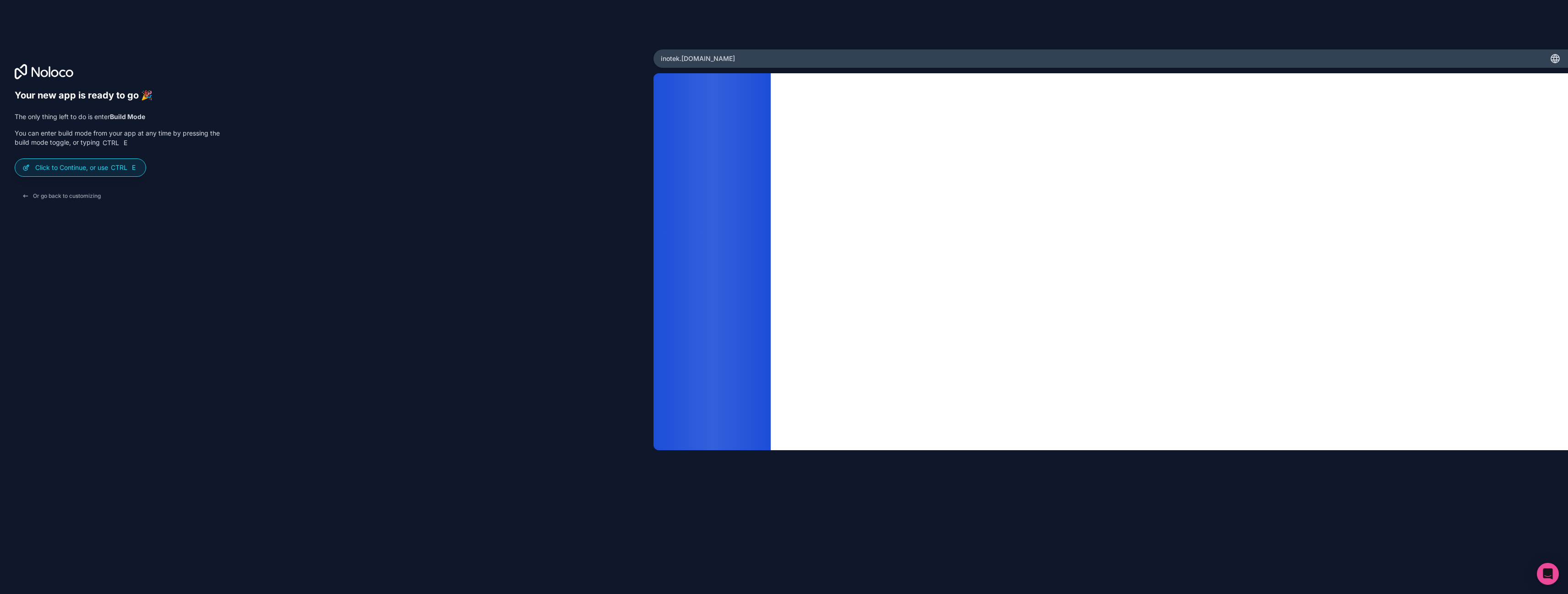
click at [452, 237] on div "Your new app is ready to go 🎉 The only thing left to do is enter Build Mode You…" at bounding box center [326, 309] width 624 height 440
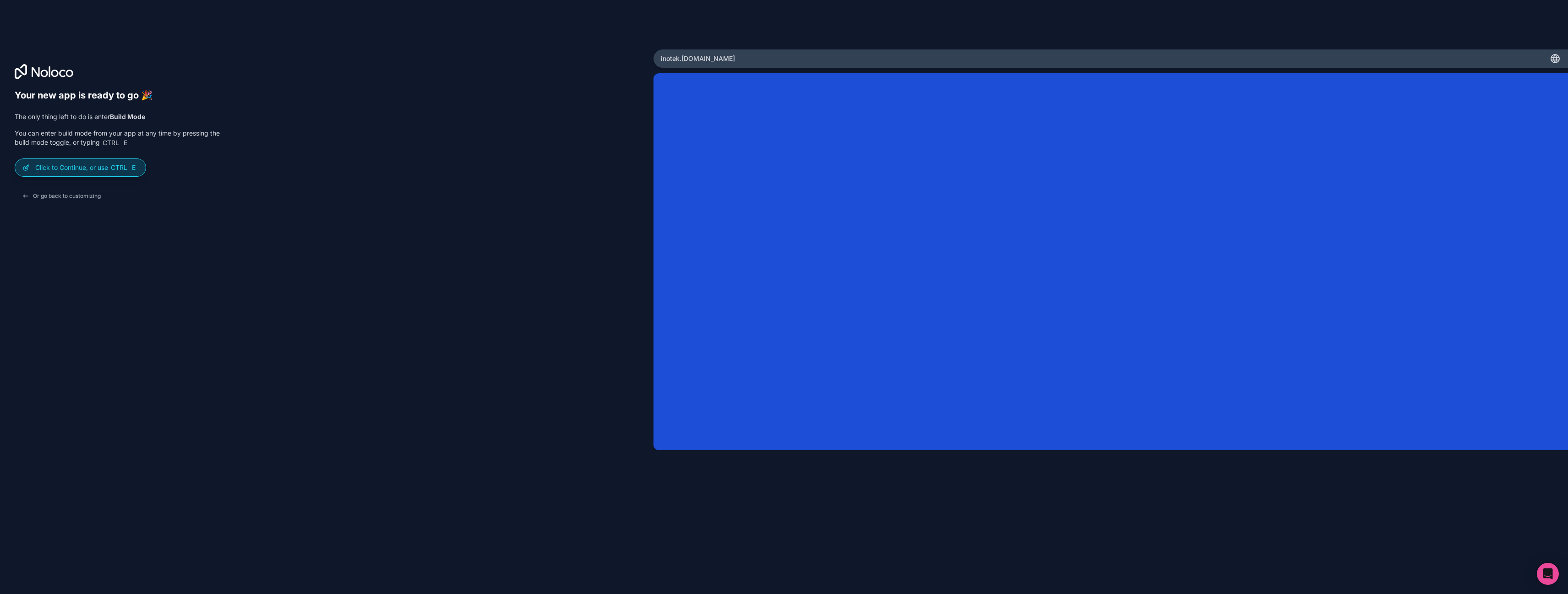
click at [99, 167] on p "Click to Continue, or use Ctrl E" at bounding box center [86, 167] width 103 height 9
click at [88, 194] on button "Or go back to customizing" at bounding box center [61, 195] width 93 height 16
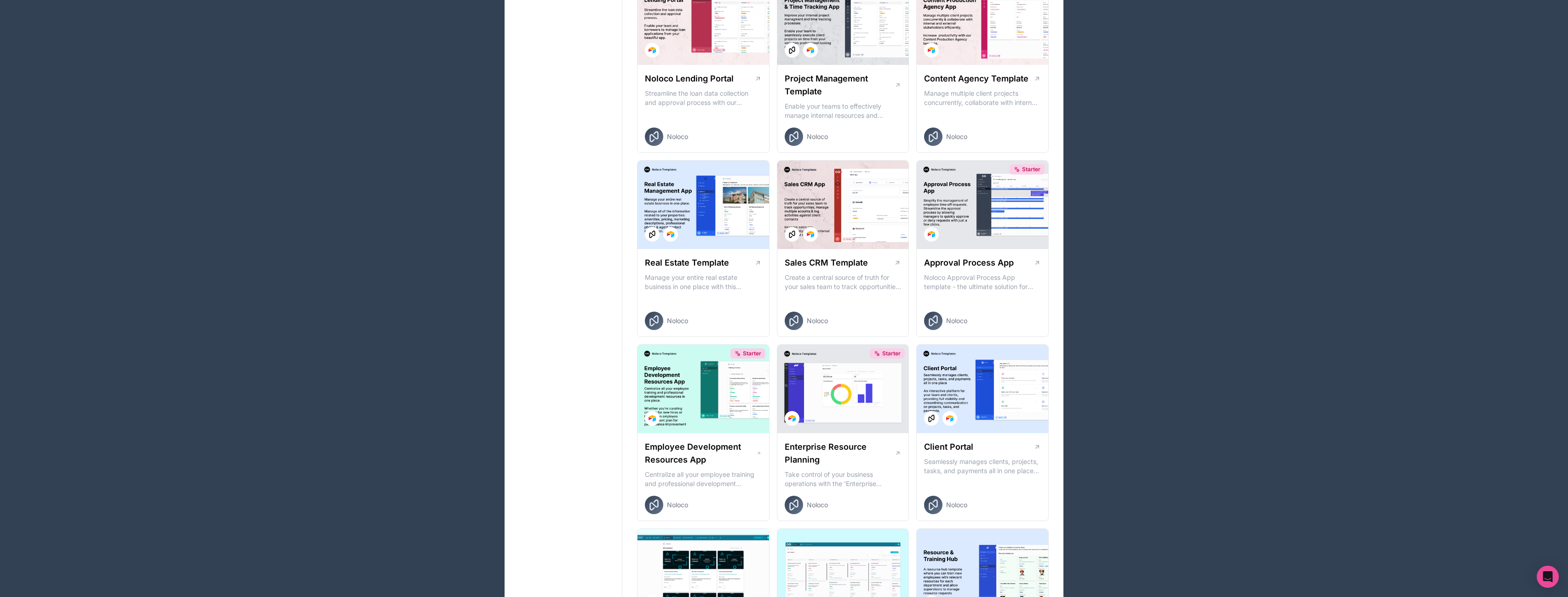
scroll to position [460, 0]
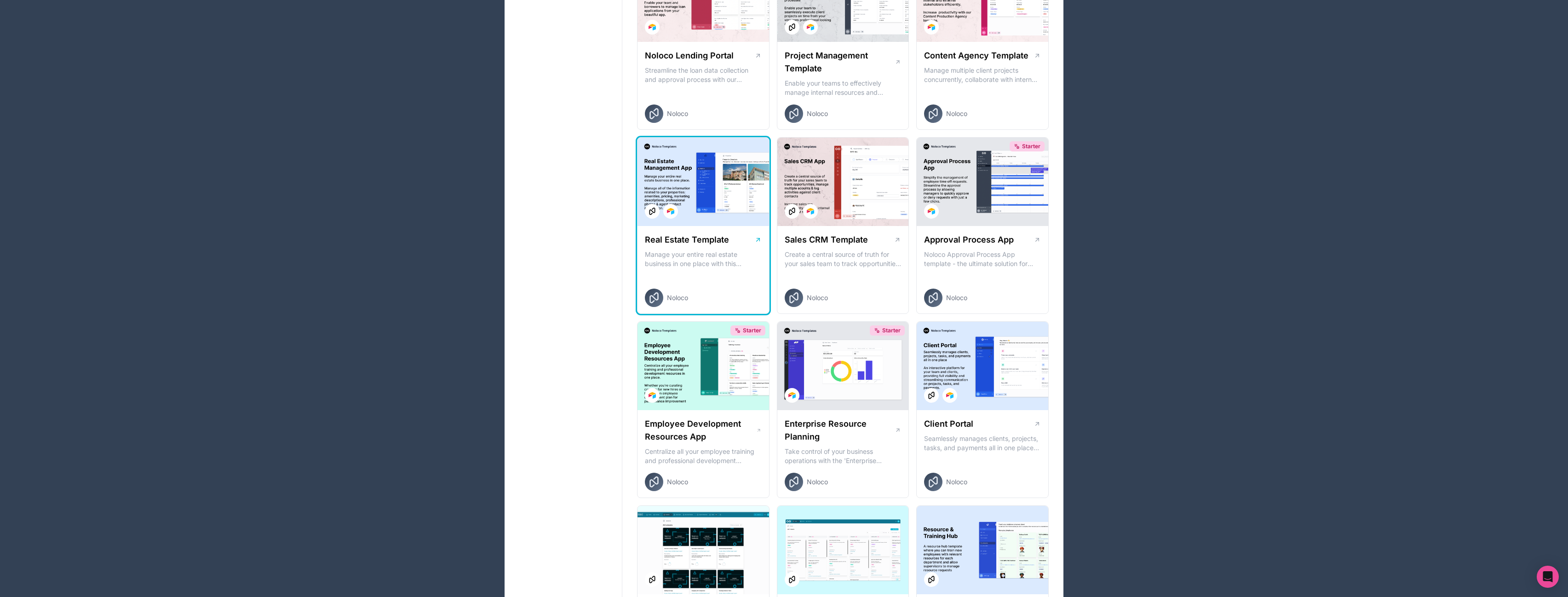
click at [731, 204] on div at bounding box center [703, 182] width 131 height 88
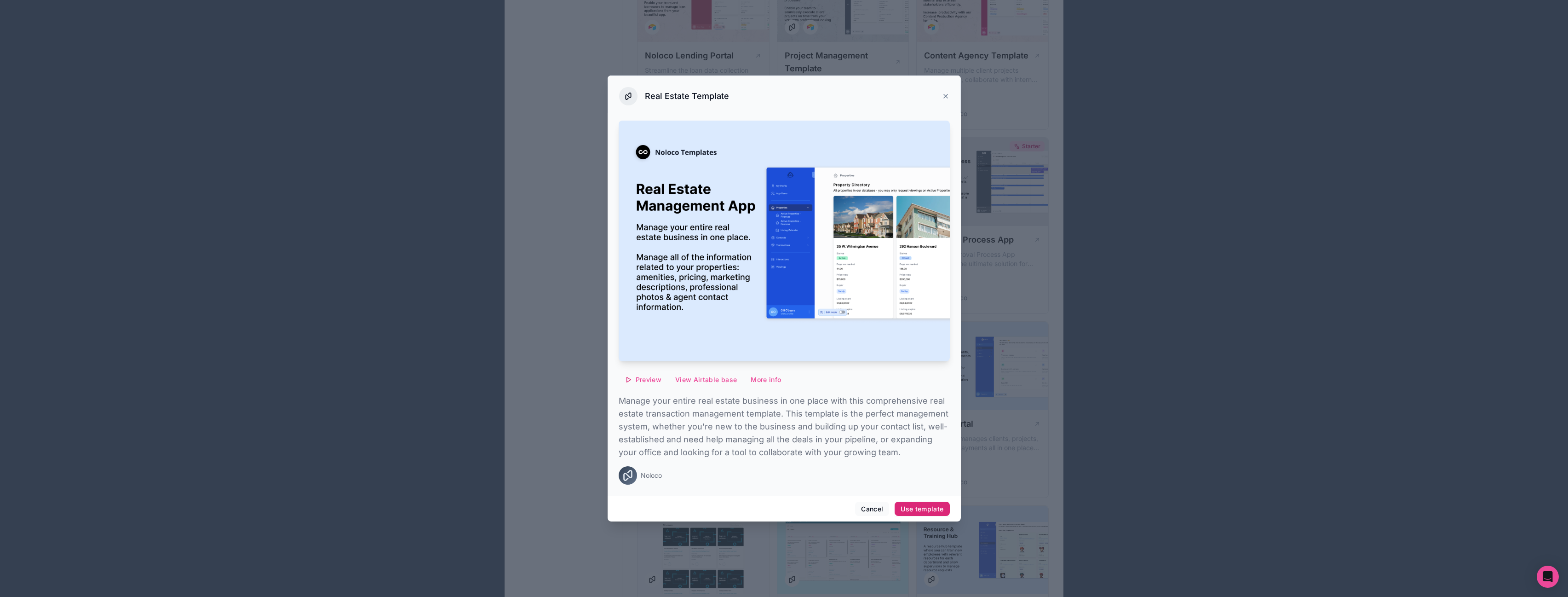
click at [916, 511] on div "Use template" at bounding box center [922, 509] width 43 height 9
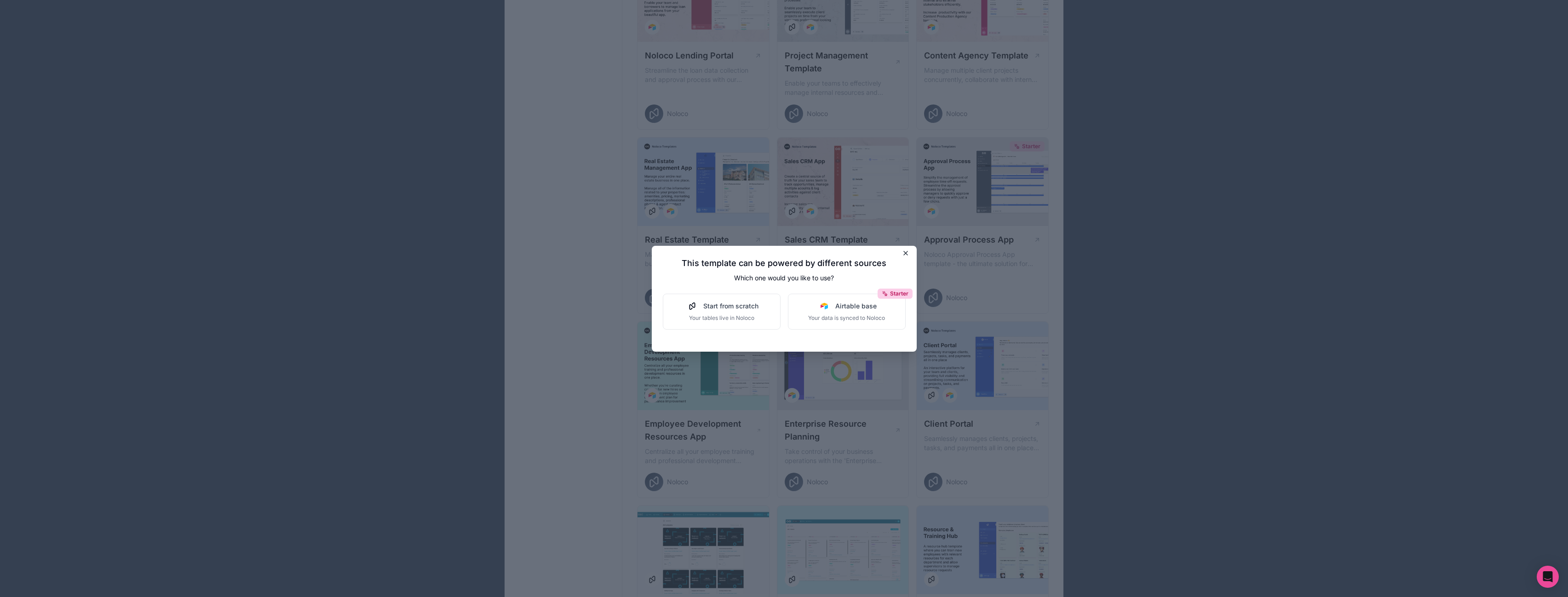
click at [907, 251] on icon at bounding box center [905, 253] width 4 height 4
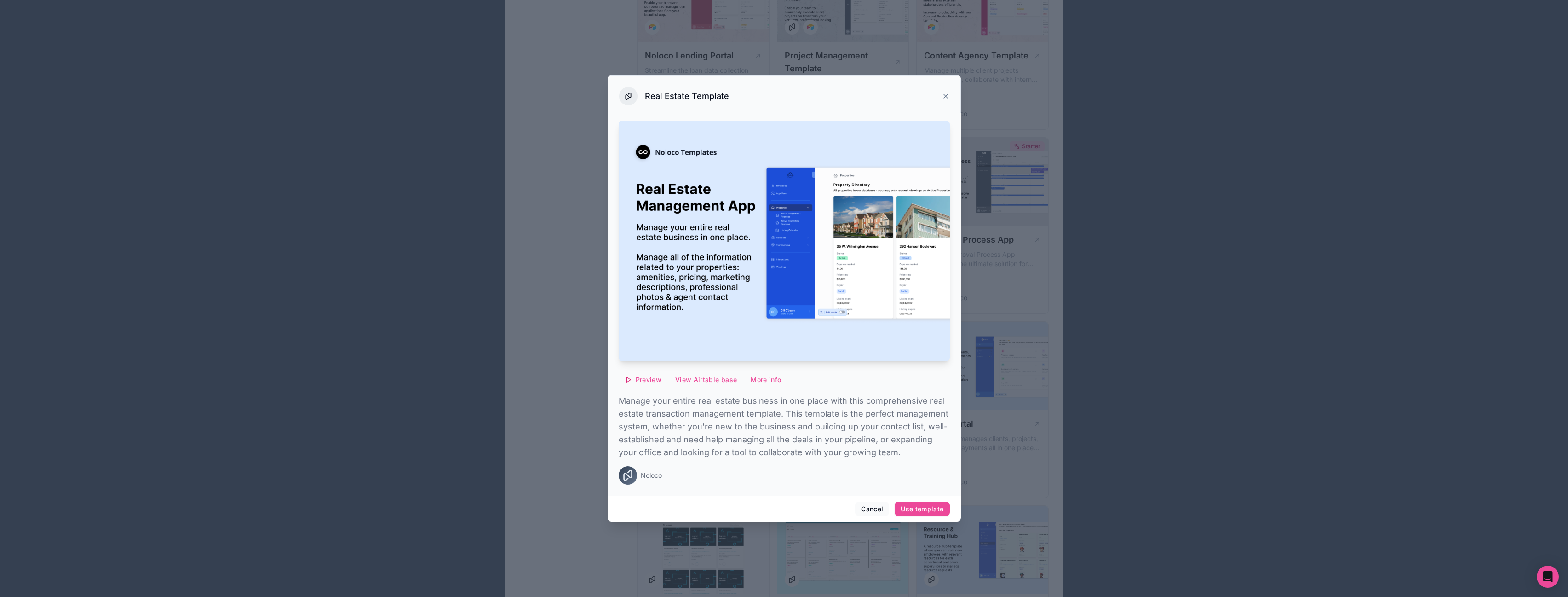
click at [944, 97] on icon at bounding box center [946, 96] width 4 height 4
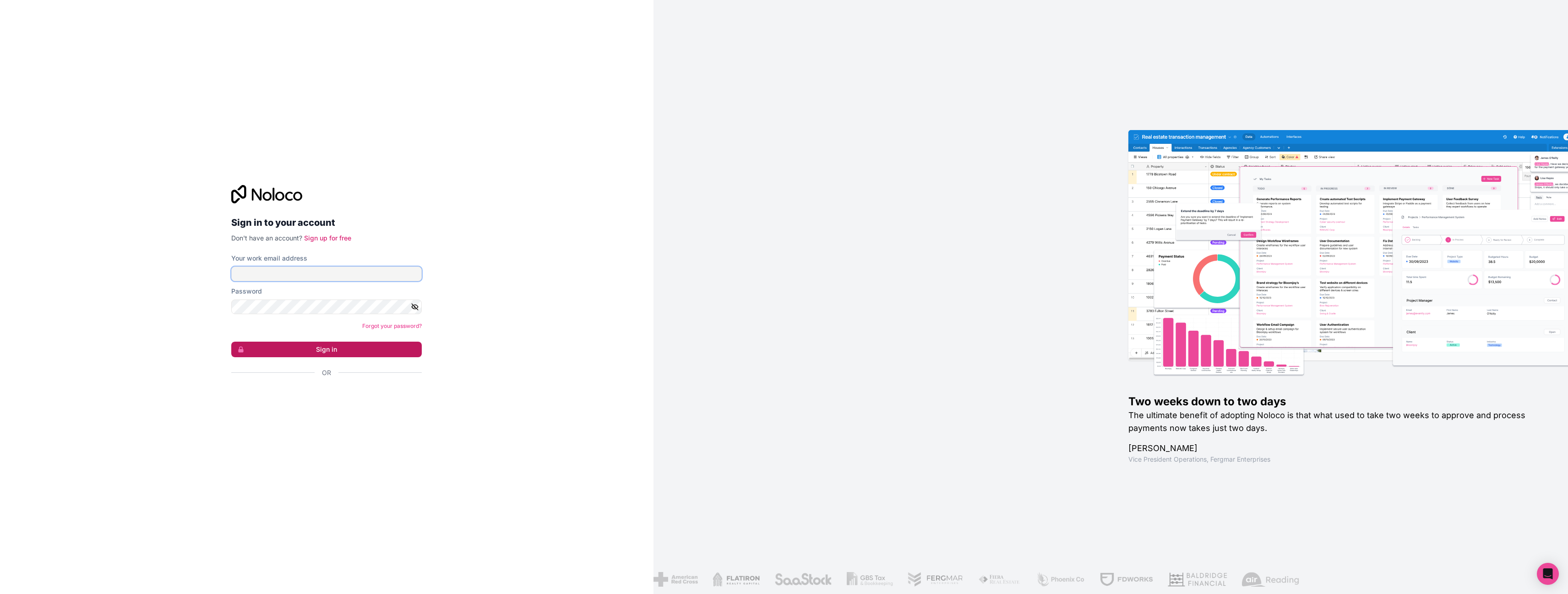
type input "[EMAIL_ADDRESS][DOMAIN_NAME]"
click at [310, 348] on button "Sign in" at bounding box center [326, 349] width 191 height 16
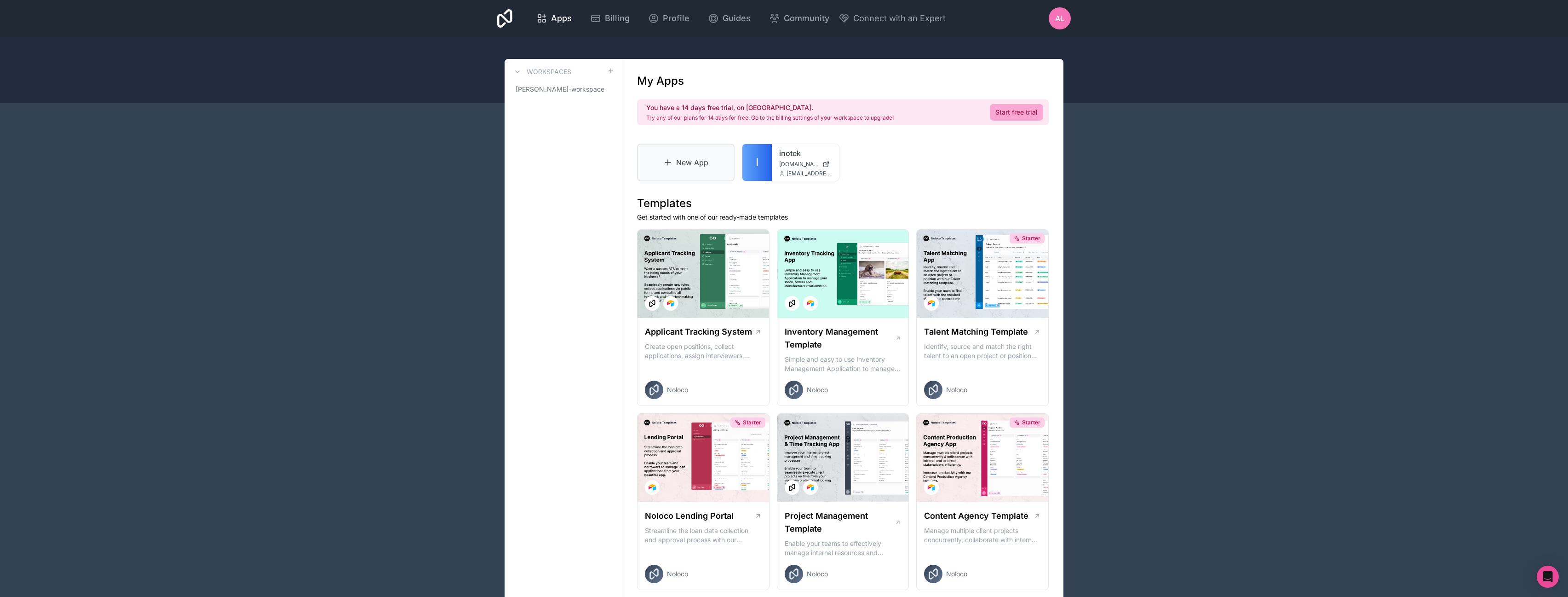
click at [692, 165] on link "New App" at bounding box center [685, 163] width 97 height 38
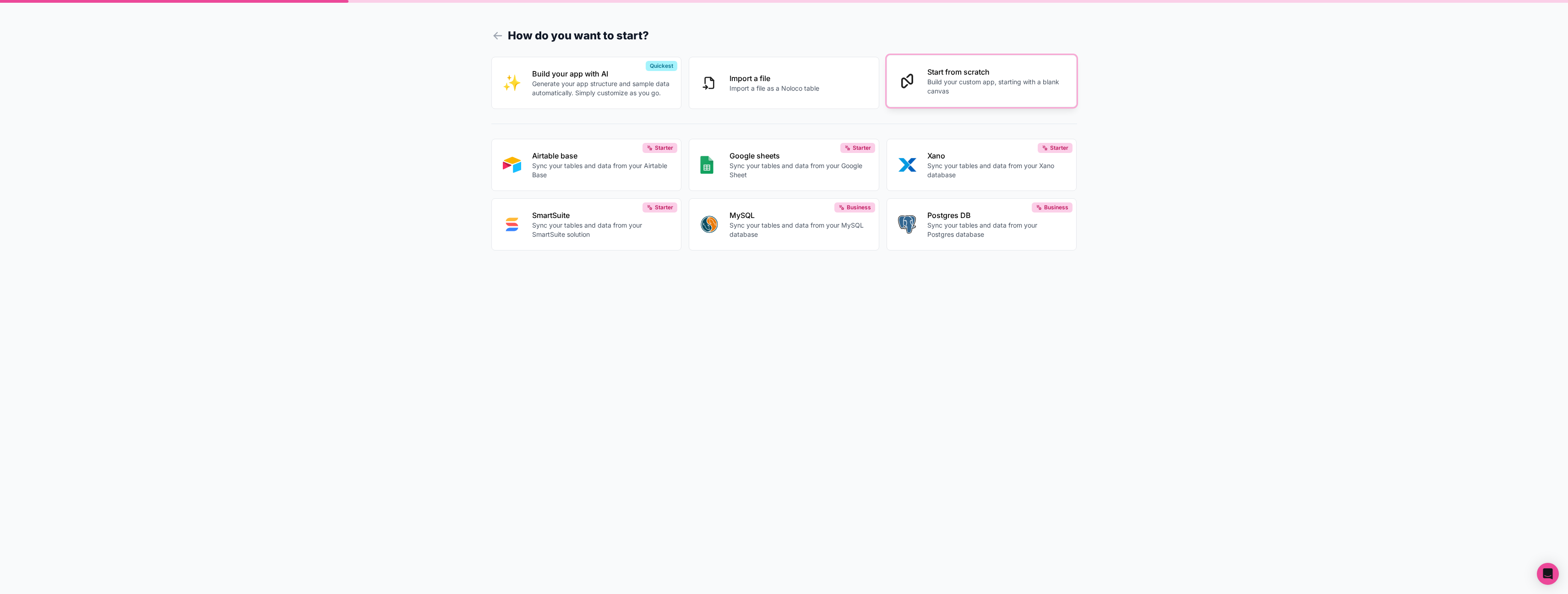
click at [980, 88] on p "Build your custom app, starting with a blank canvas" at bounding box center [996, 86] width 138 height 18
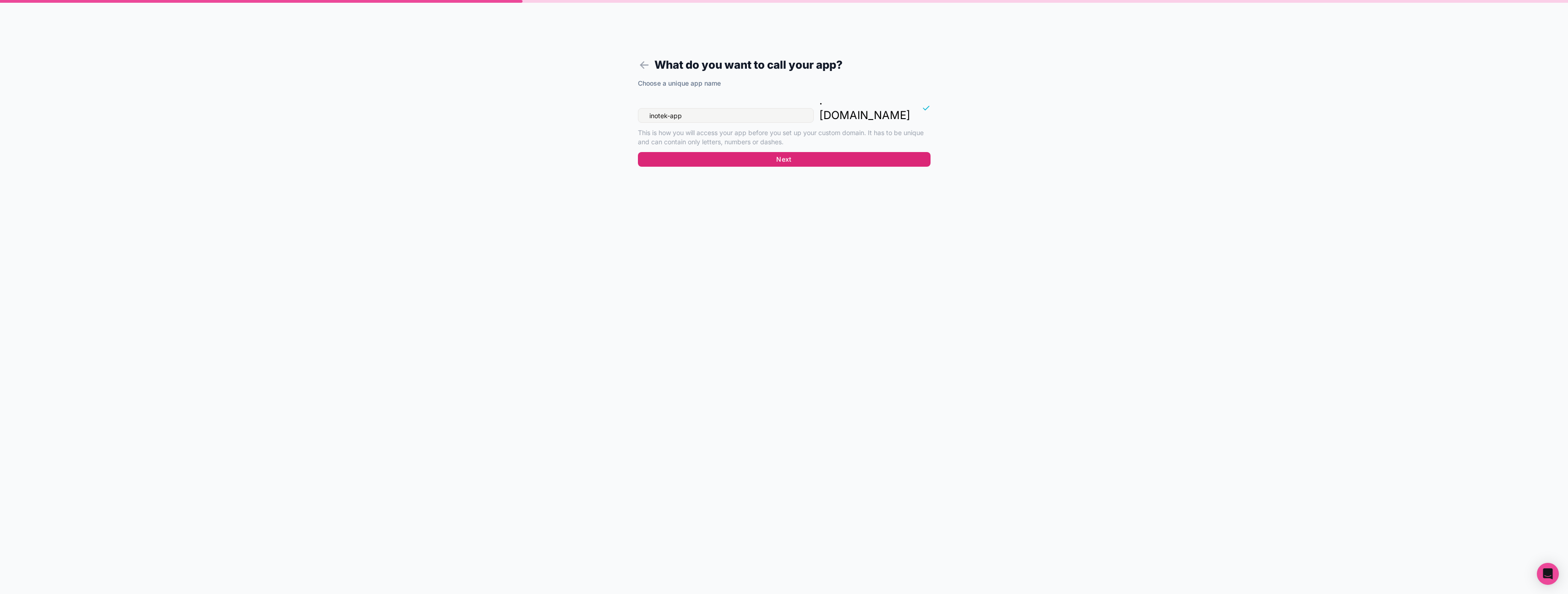
click at [766, 152] on button "Next" at bounding box center [784, 159] width 293 height 15
